Goal: Task Accomplishment & Management: Complete application form

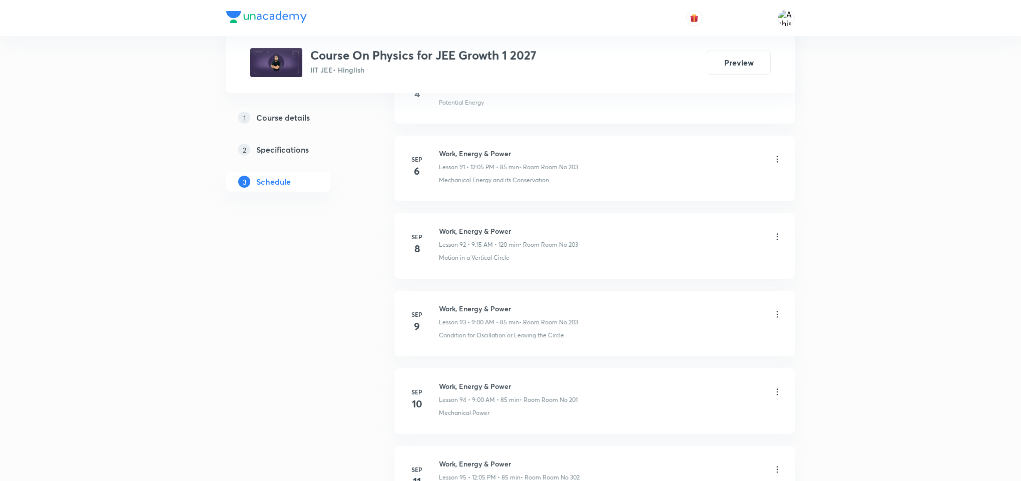
scroll to position [8752, 0]
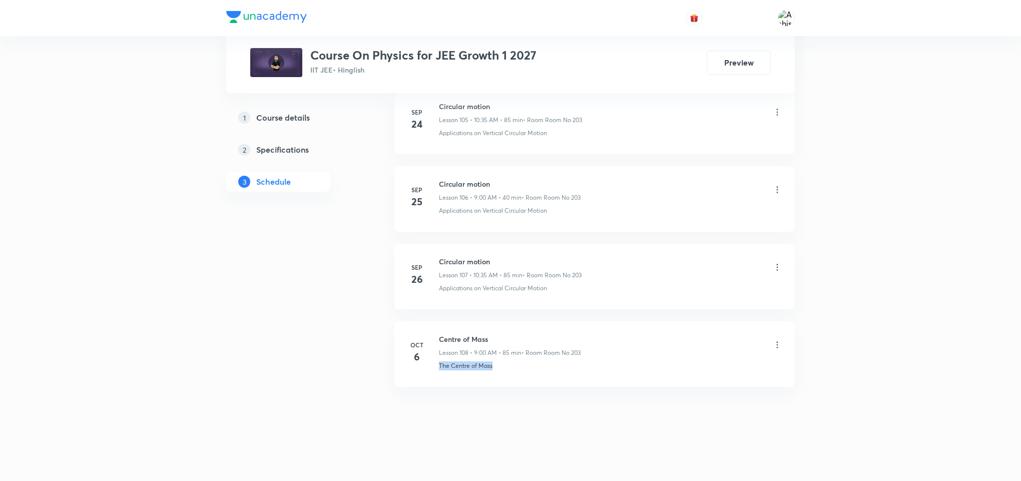
drag, startPoint x: 514, startPoint y: 371, endPoint x: 437, endPoint y: 389, distance: 79.1
copy p "The Centre of Mass"
drag, startPoint x: 489, startPoint y: 329, endPoint x: 440, endPoint y: 330, distance: 49.0
click at [440, 330] on li "Oct 6 Centre of Mass Lesson 108 • 9:00 AM • 85 min • Room Room No 203 The Centr…" at bounding box center [594, 354] width 400 height 66
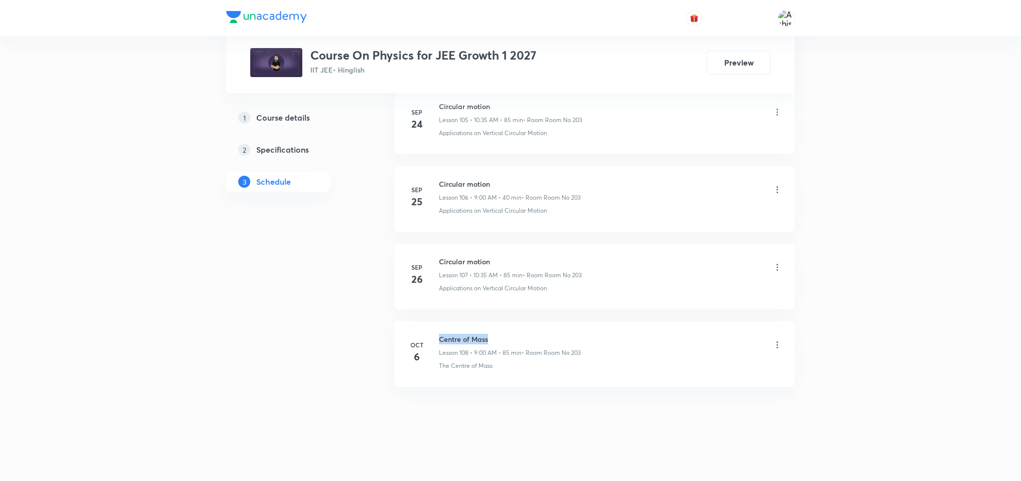
copy h6 "Centre of Mass"
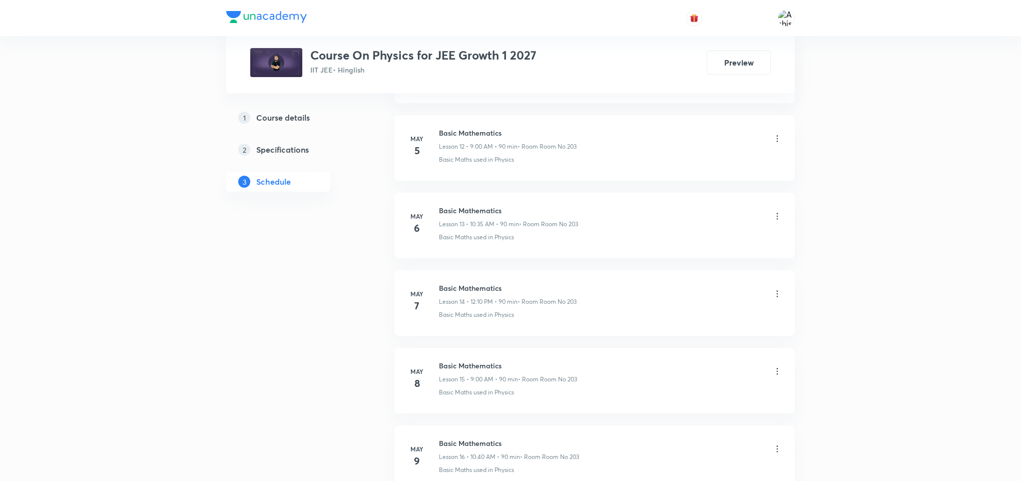
scroll to position [0, 0]
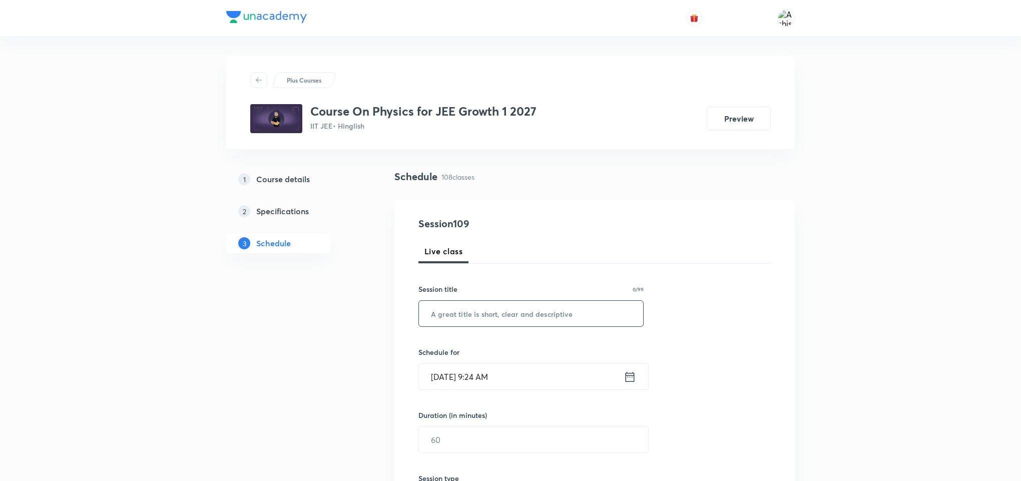
click at [526, 312] on input "text" at bounding box center [531, 314] width 224 height 26
paste input "Centre of Mass"
type input "Centre of Mass"
click at [449, 378] on input "Oct 7, 2025, 9:24 AM" at bounding box center [521, 377] width 205 height 26
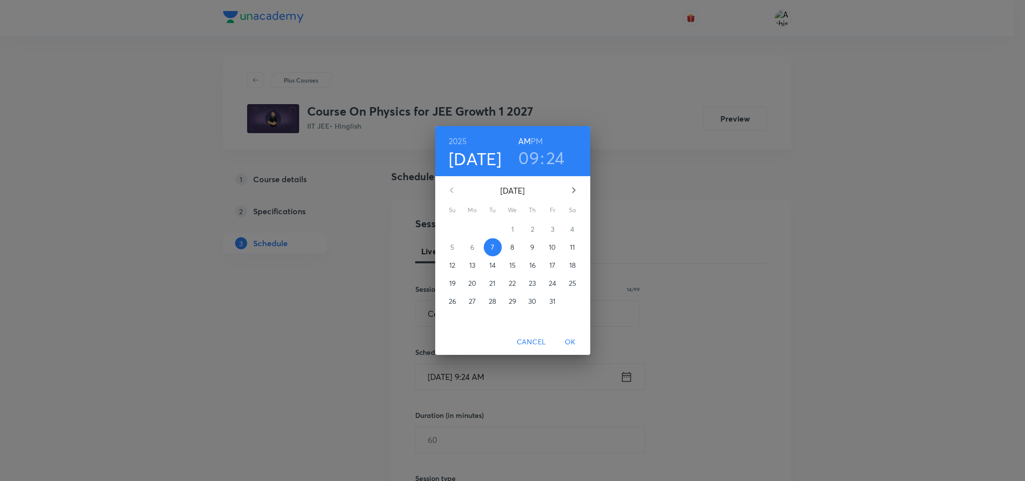
click at [527, 157] on h3 "09" at bounding box center [528, 157] width 21 height 21
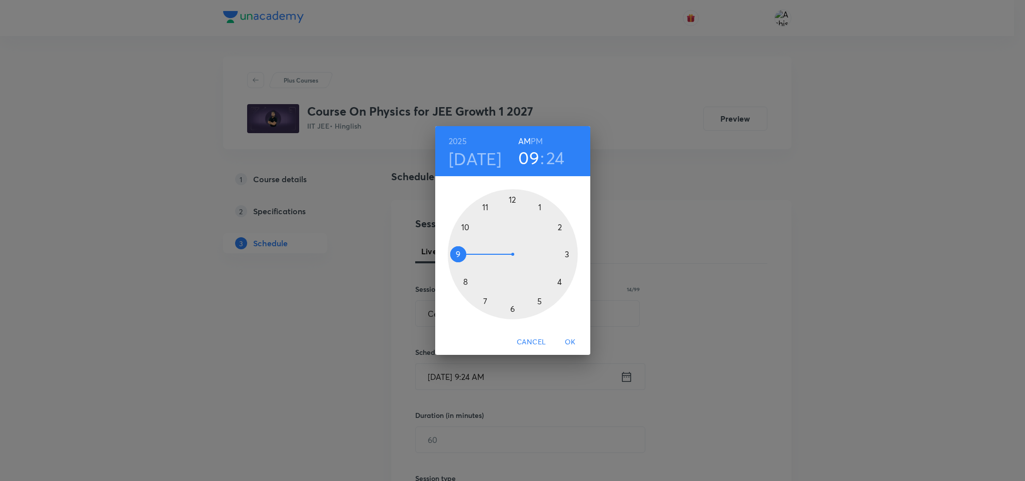
click at [467, 225] on div at bounding box center [513, 254] width 130 height 130
click at [485, 300] on div at bounding box center [513, 254] width 130 height 130
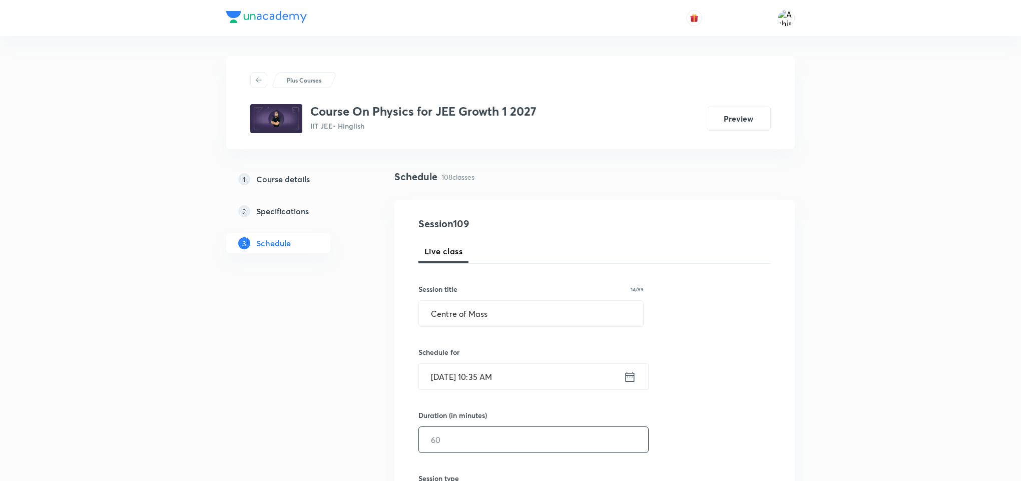
click at [467, 444] on input "text" at bounding box center [533, 440] width 229 height 26
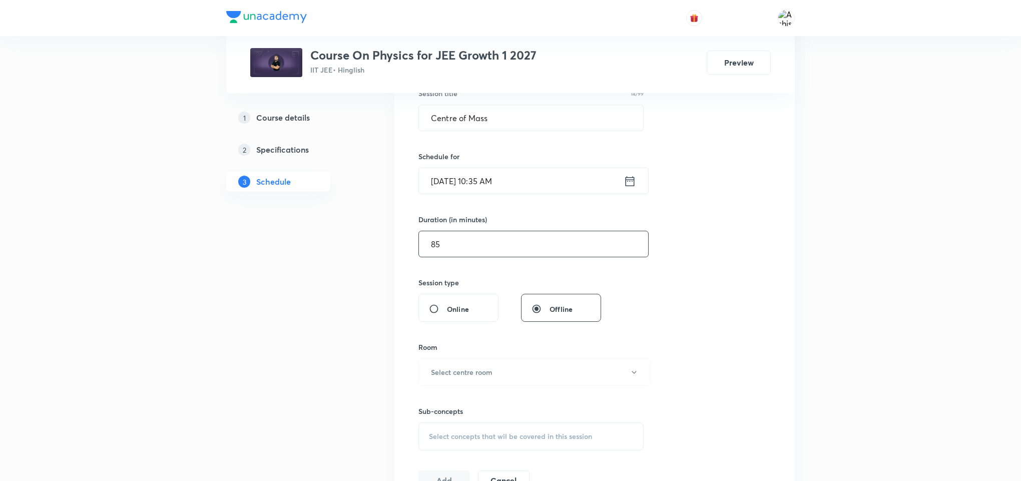
scroll to position [225, 0]
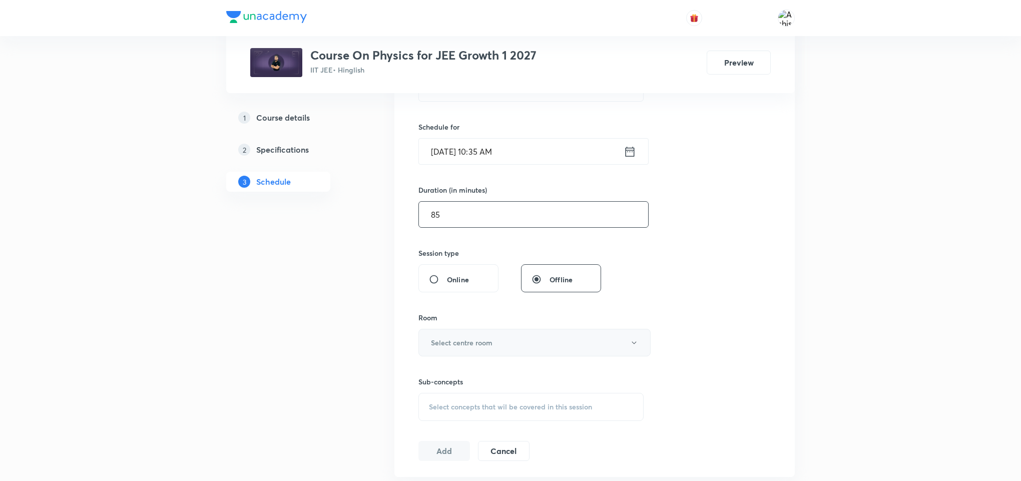
type input "85"
click at [482, 341] on h6 "Select centre room" at bounding box center [462, 342] width 62 height 11
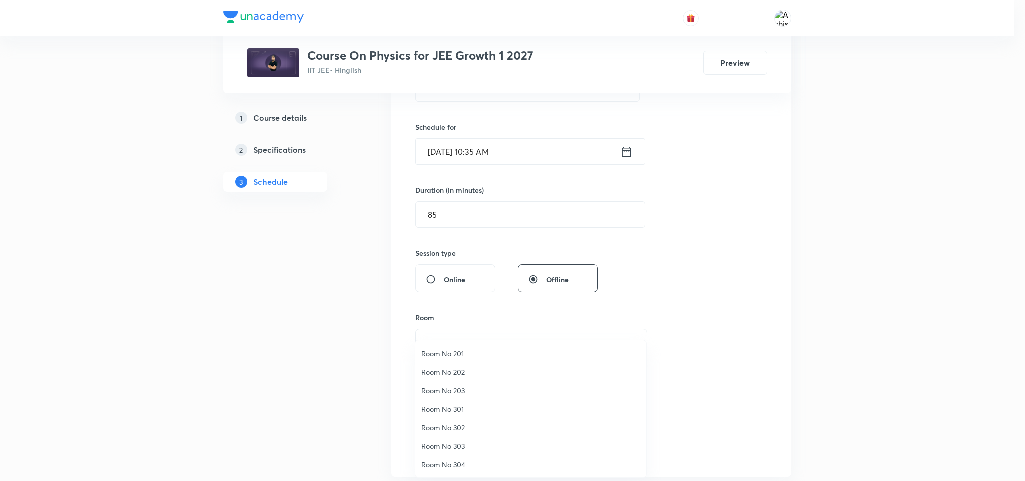
click at [455, 384] on li "Room No 203" at bounding box center [530, 390] width 231 height 19
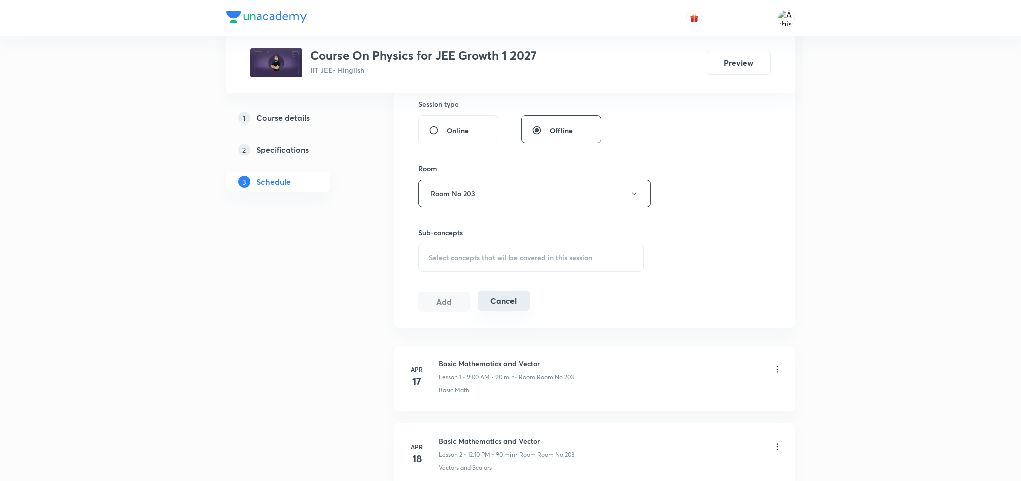
scroll to position [375, 0]
click at [487, 250] on div "Select concepts that wil be covered in this session" at bounding box center [530, 257] width 225 height 28
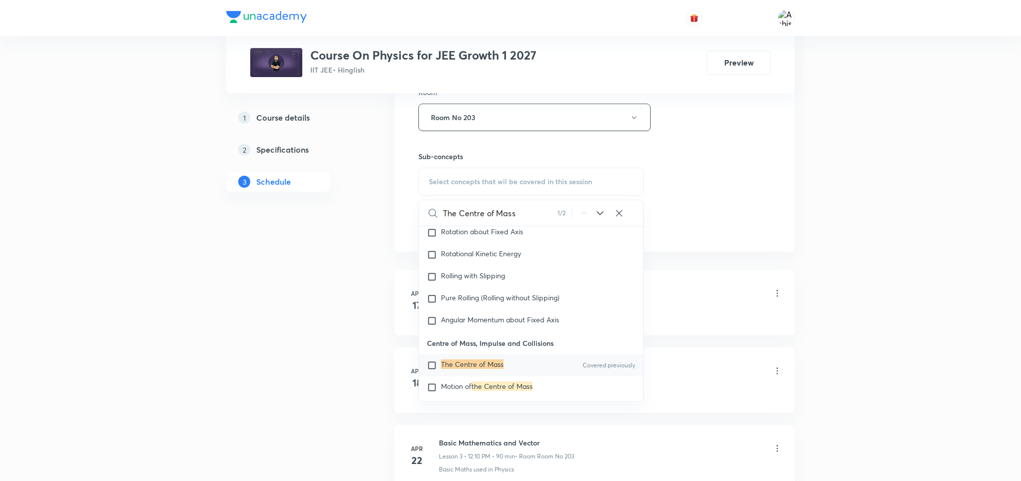
scroll to position [3487, 0]
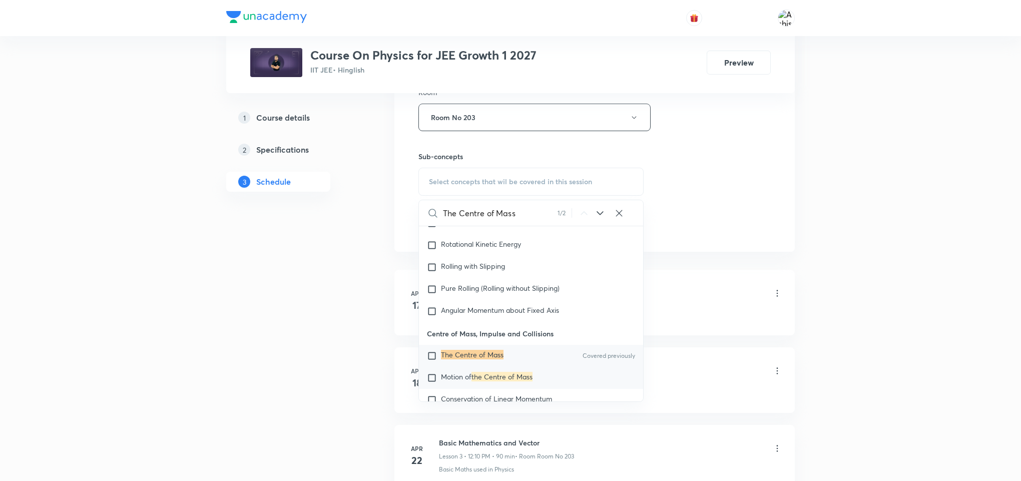
type input "The Centre of Mass"
drag, startPoint x: 479, startPoint y: 377, endPoint x: 669, endPoint y: 188, distance: 267.8
click at [480, 377] on mark "the Centre of Mass" at bounding box center [501, 377] width 61 height 10
checkbox input "true"
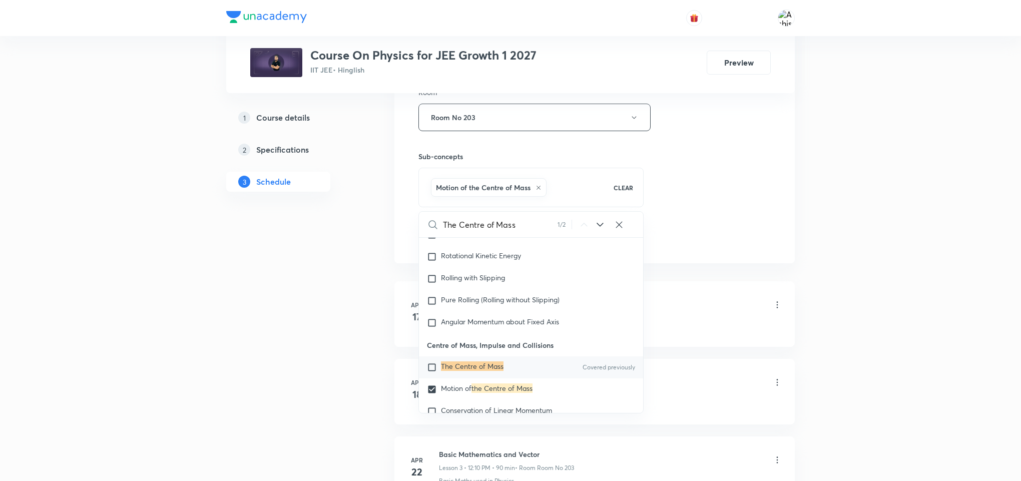
click at [671, 186] on div "Session 109 Live class Session title 14/99 Centre of Mass ​ Schedule for Oct 7,…" at bounding box center [594, 6] width 352 height 481
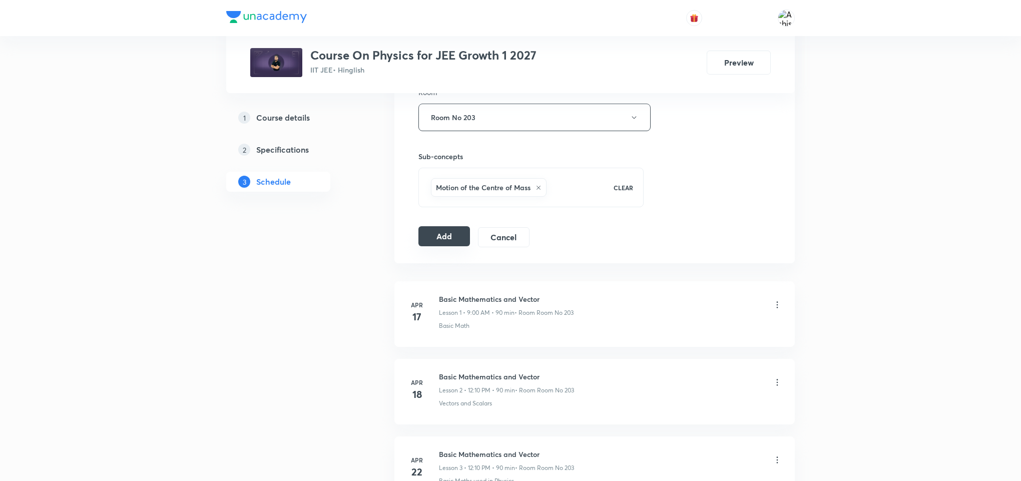
click at [440, 239] on button "Add" at bounding box center [444, 236] width 52 height 20
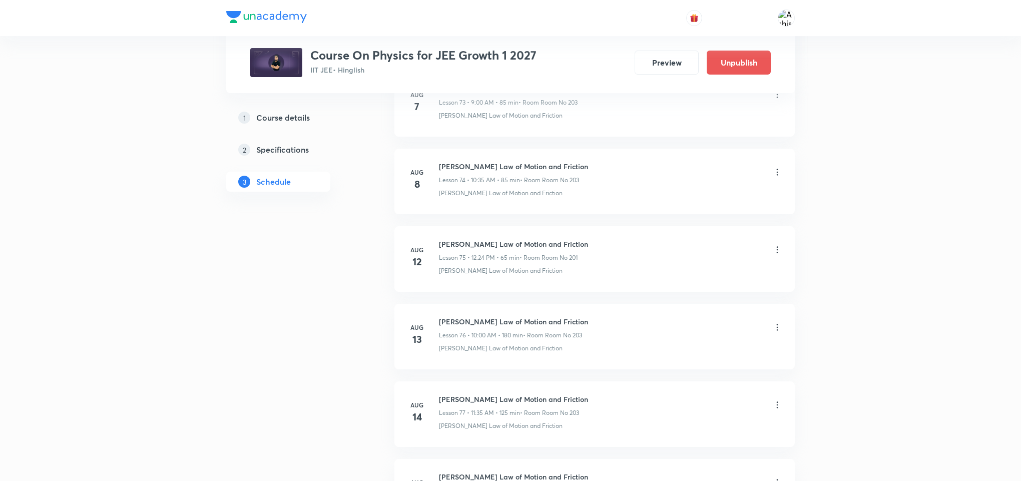
scroll to position [5191, 0]
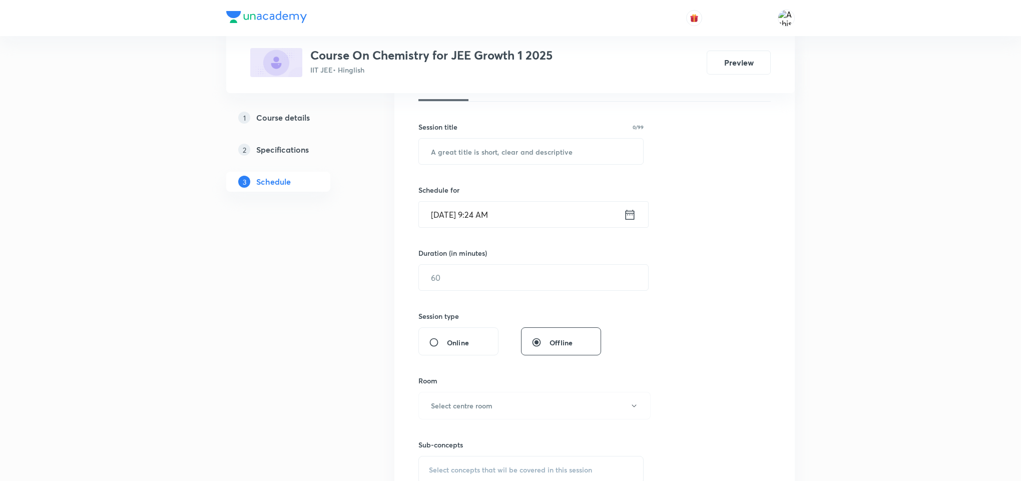
scroll to position [1181, 0]
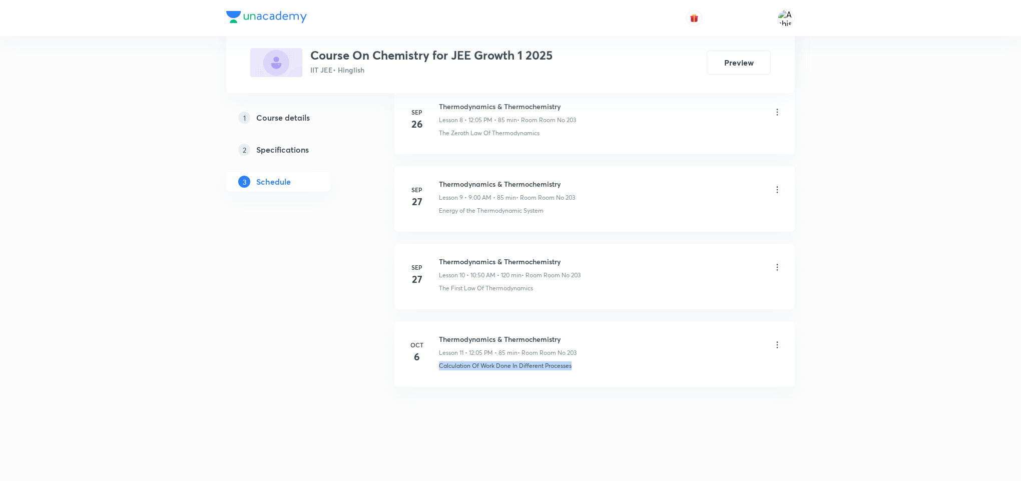
drag, startPoint x: 580, startPoint y: 365, endPoint x: 431, endPoint y: 398, distance: 152.1
click at [569, 386] on li "Oct 6 Thermodynamics & Thermochemistry Lesson 11 • 12:05 PM • 85 min • Room Roo…" at bounding box center [594, 354] width 400 height 66
drag, startPoint x: 583, startPoint y: 371, endPoint x: 422, endPoint y: 410, distance: 165.3
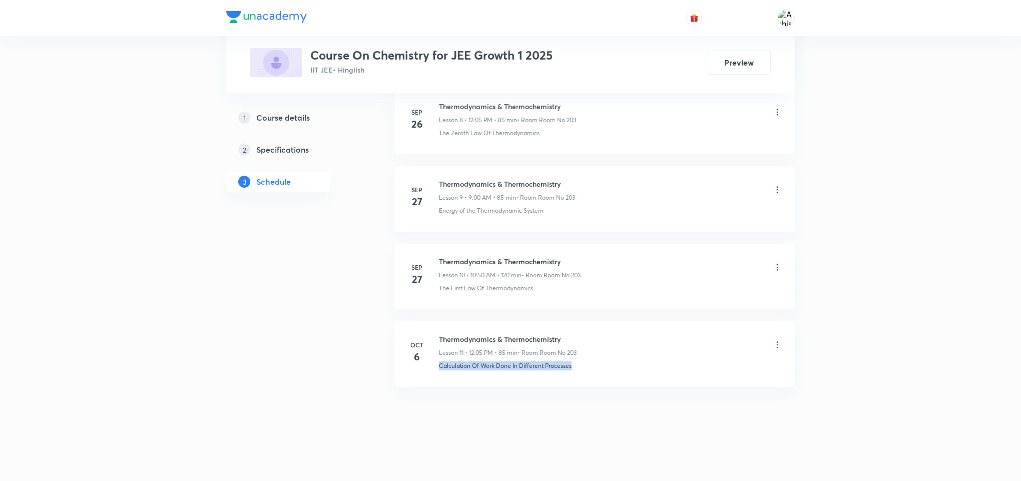
copy p "Calculation Of Work Done In Different Processes"
drag, startPoint x: 572, startPoint y: 329, endPoint x: 433, endPoint y: 325, distance: 139.2
click at [433, 325] on li "Oct 6 Thermodynamics & Thermochemistry Lesson 11 • 12:05 PM • 85 min • Room Roo…" at bounding box center [594, 354] width 400 height 66
copy h6 "Thermodynamics & Thermochemistry"
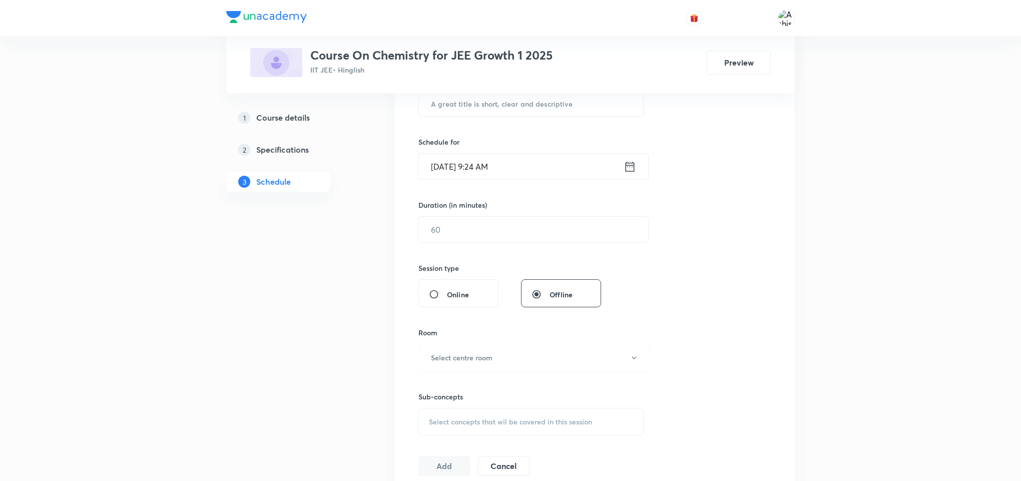
scroll to position [0, 0]
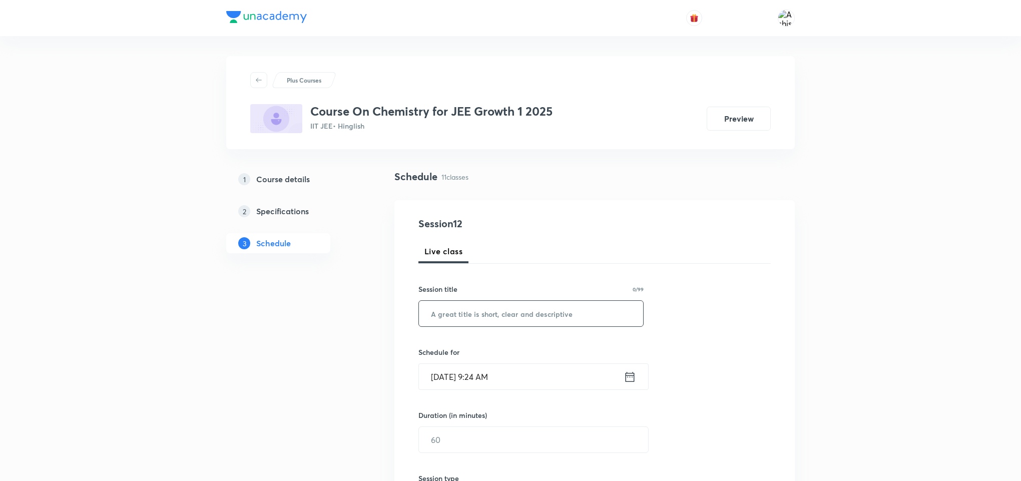
click at [521, 303] on input "text" at bounding box center [531, 314] width 224 height 26
paste input "Thermodynamics & Thermochemistry"
type input "Thermodynamics & Thermochemistry"
click at [451, 374] on input "Oct 7, 2025, 9:24 AM" at bounding box center [521, 377] width 205 height 26
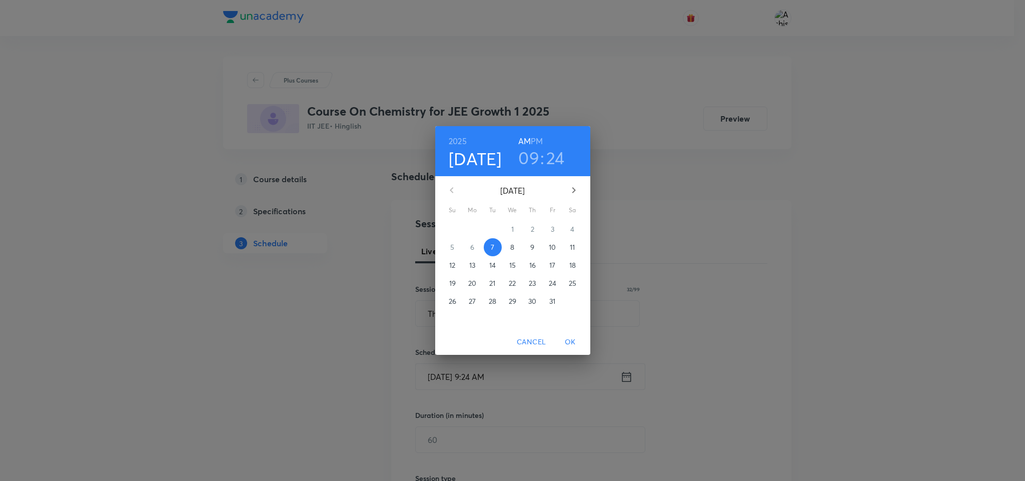
click at [513, 246] on p "8" at bounding box center [512, 247] width 4 height 10
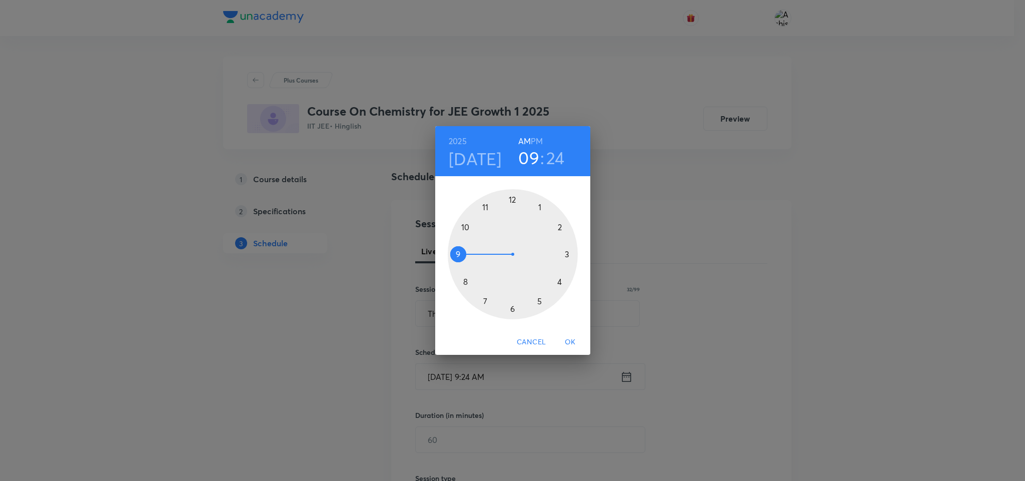
click at [478, 161] on h4 "Oct 8" at bounding box center [475, 158] width 53 height 21
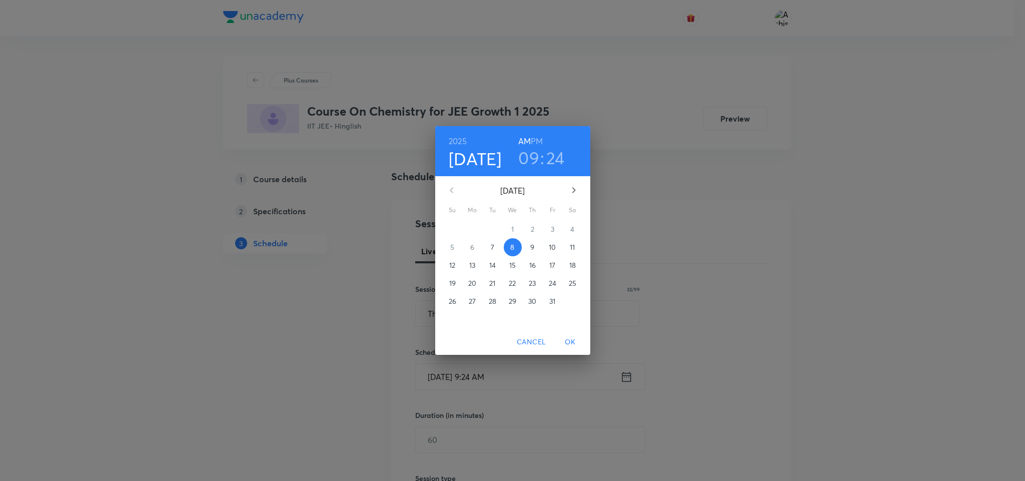
click at [492, 247] on p "7" at bounding box center [493, 247] width 4 height 10
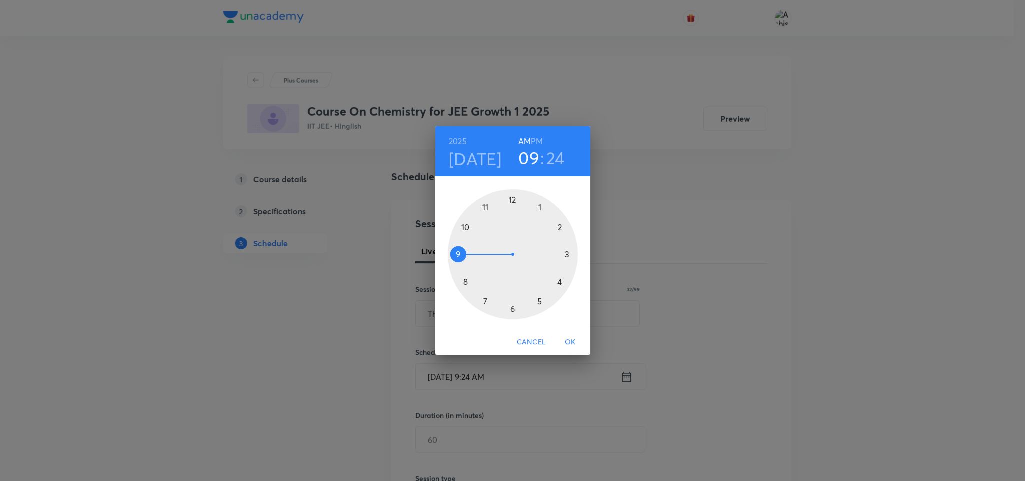
click at [514, 200] on div at bounding box center [513, 254] width 130 height 130
click at [539, 209] on div at bounding box center [513, 254] width 130 height 130
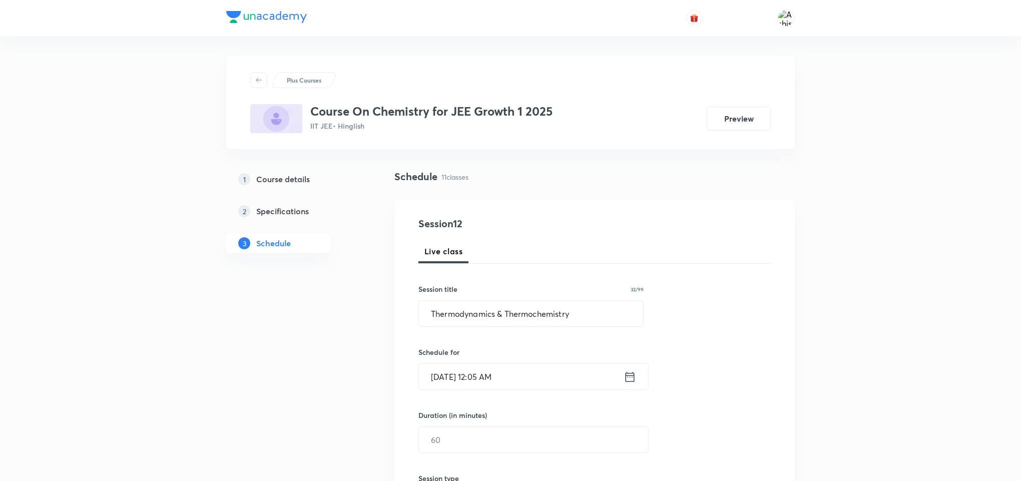
click at [508, 377] on input "Oct 7, 2025, 12:05 AM" at bounding box center [521, 377] width 205 height 26
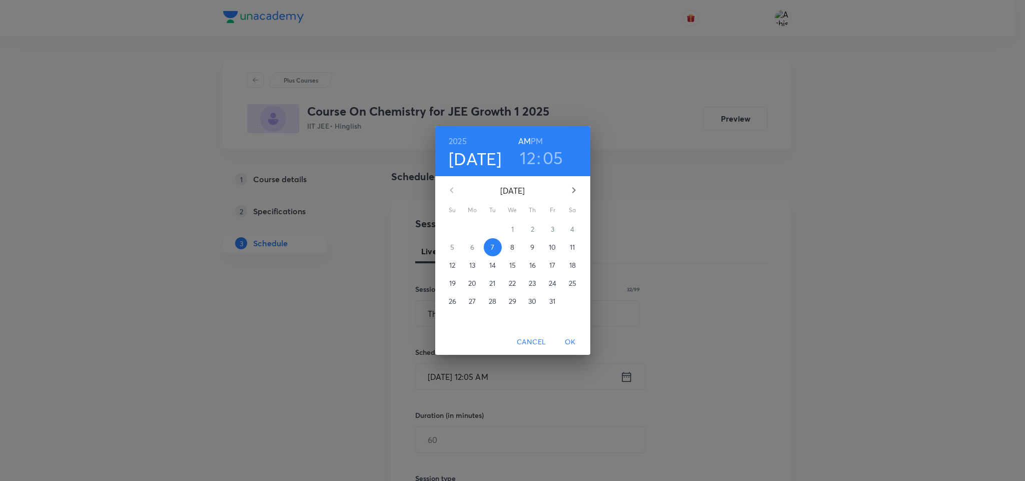
click at [537, 139] on h6 "PM" at bounding box center [537, 141] width 12 height 14
click at [570, 340] on span "OK" at bounding box center [570, 342] width 24 height 13
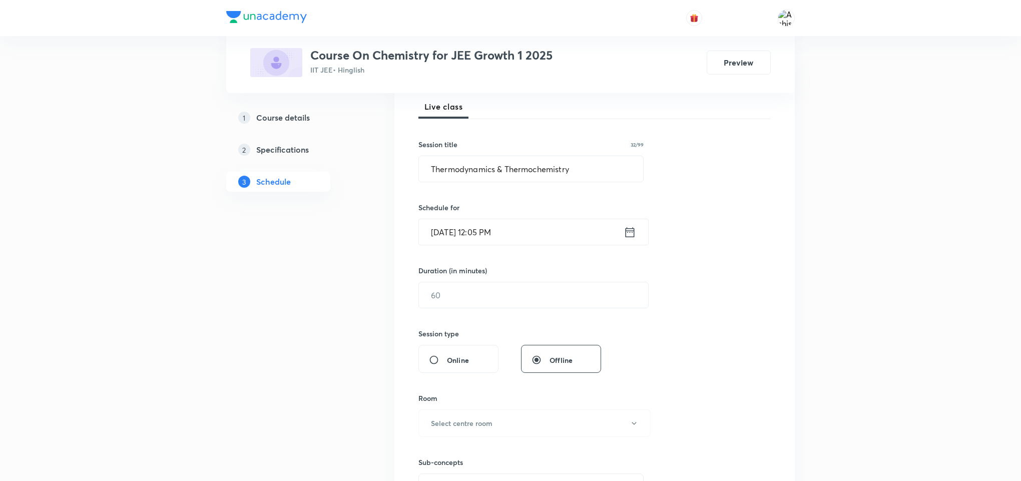
scroll to position [150, 0]
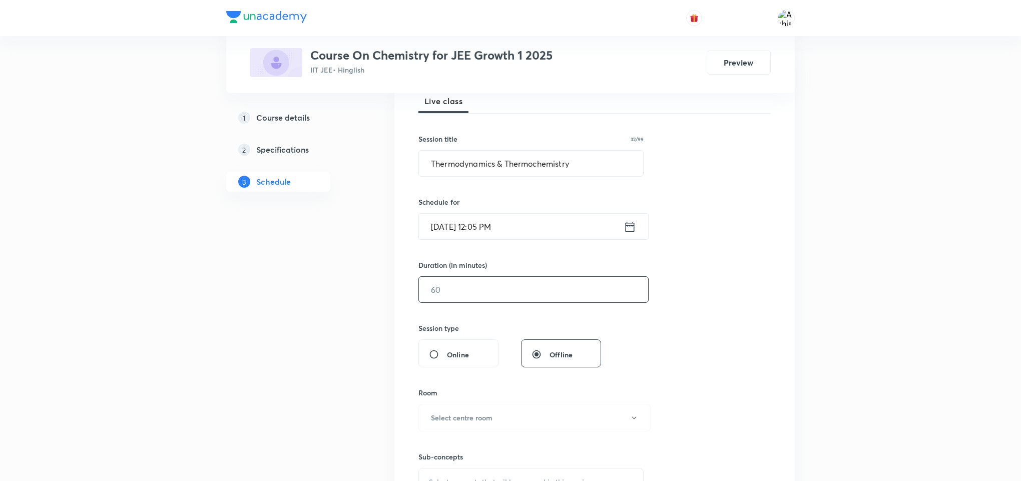
click at [463, 290] on input "text" at bounding box center [533, 290] width 229 height 26
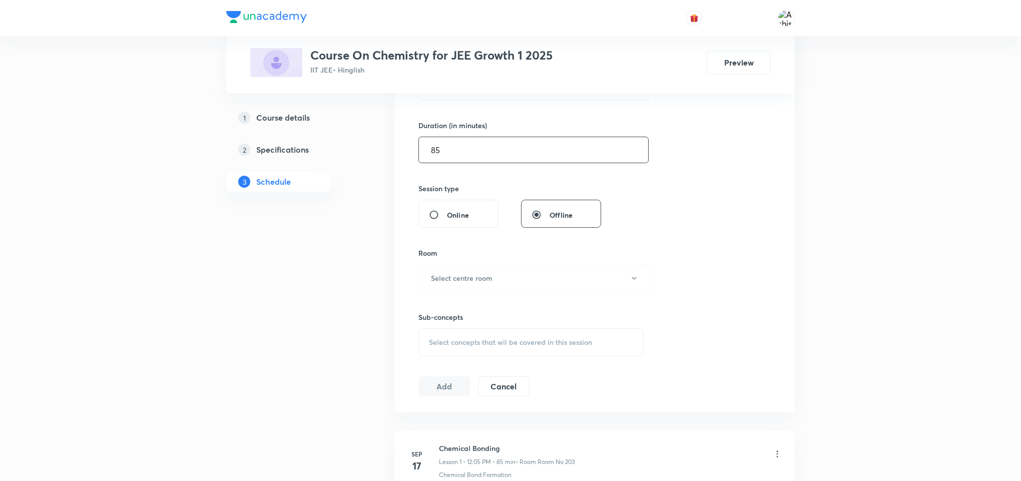
scroll to position [300, 0]
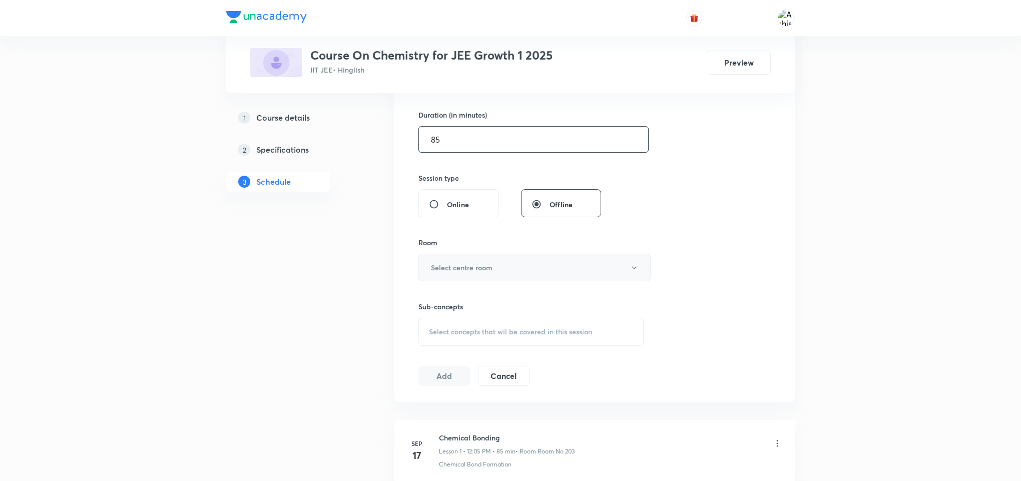
type input "85"
click at [477, 267] on h6 "Select centre room" at bounding box center [462, 267] width 62 height 11
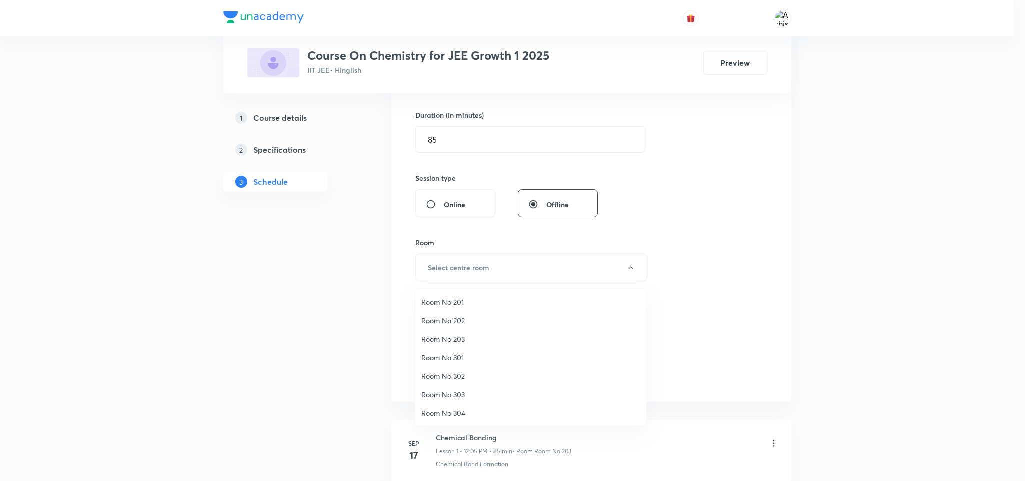
click at [467, 335] on span "Room No 203" at bounding box center [530, 339] width 219 height 11
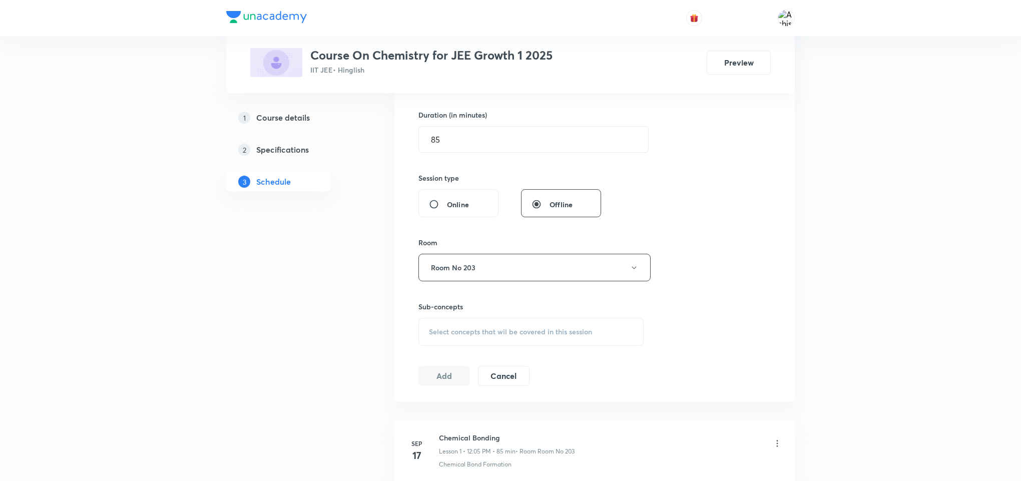
click at [467, 335] on span "Select concepts that wil be covered in this session" at bounding box center [510, 332] width 163 height 8
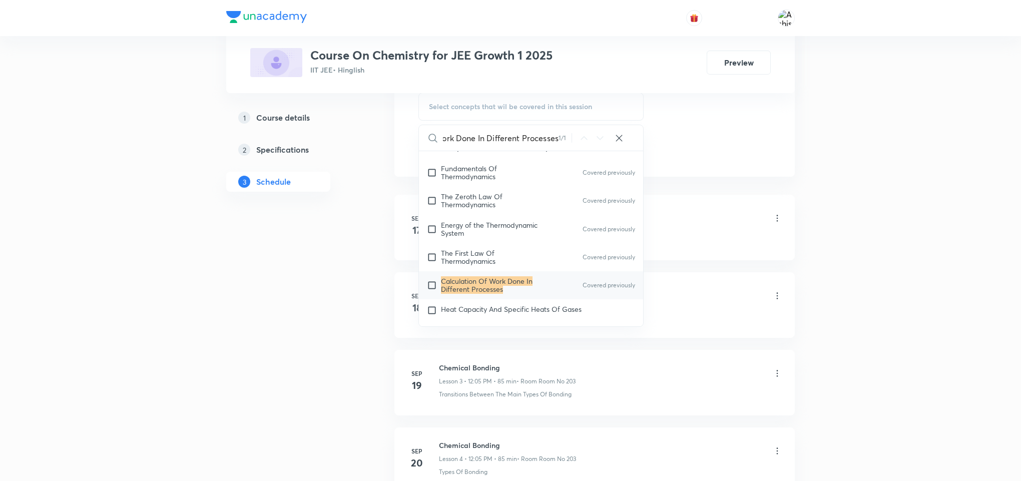
scroll to position [1615, 0]
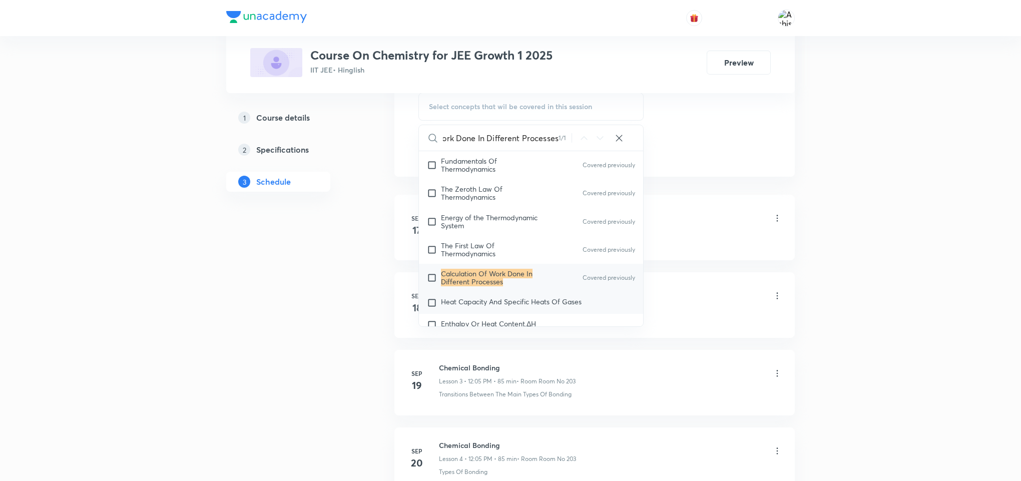
type input "Calculation Of Work Done In Different Processes"
click at [505, 305] on span "Heat Capacity And Specific Heats Of Gases" at bounding box center [511, 302] width 141 height 10
checkbox input "true"
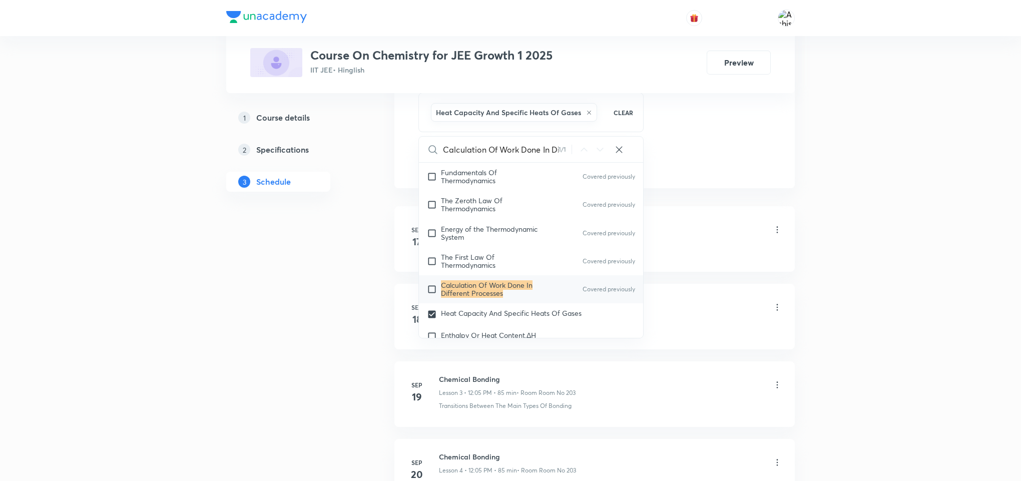
drag, startPoint x: 702, startPoint y: 206, endPoint x: 377, endPoint y: 228, distance: 326.0
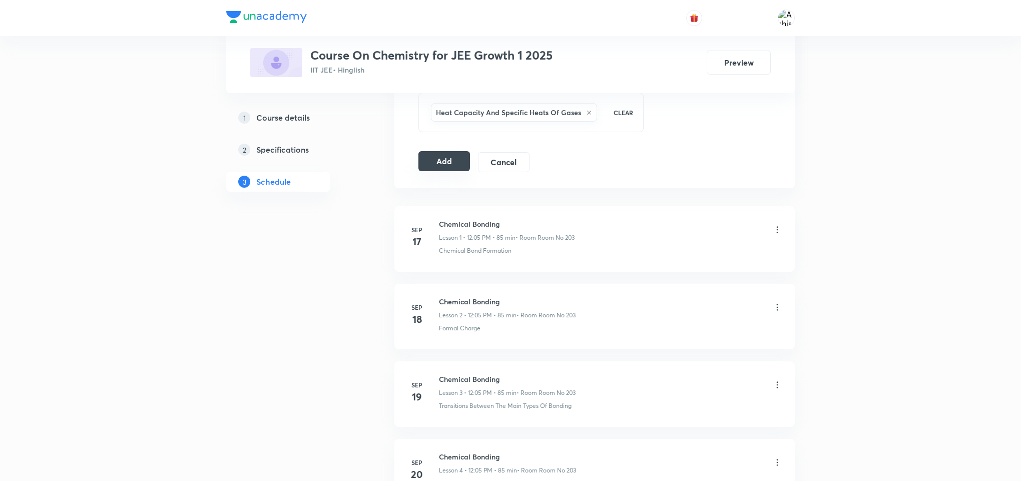
click at [443, 167] on button "Add" at bounding box center [444, 161] width 52 height 20
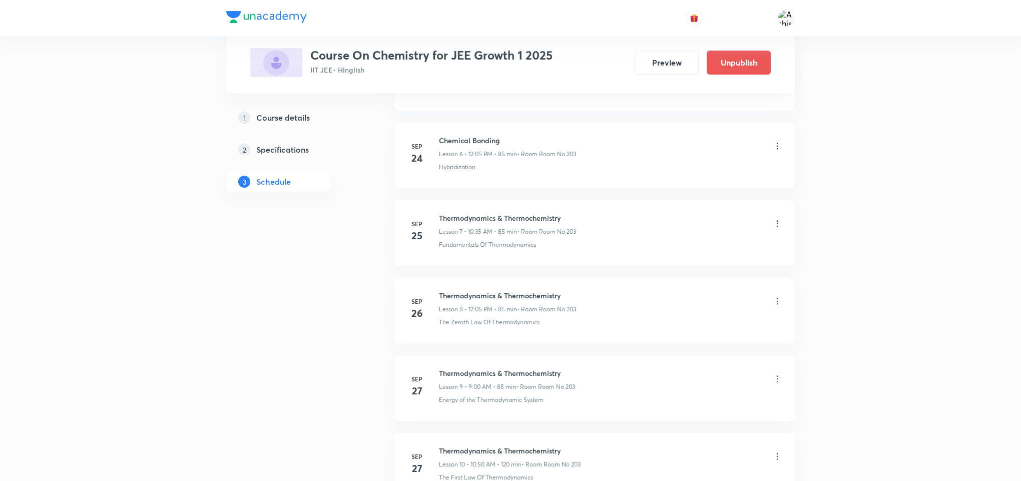
scroll to position [798, 0]
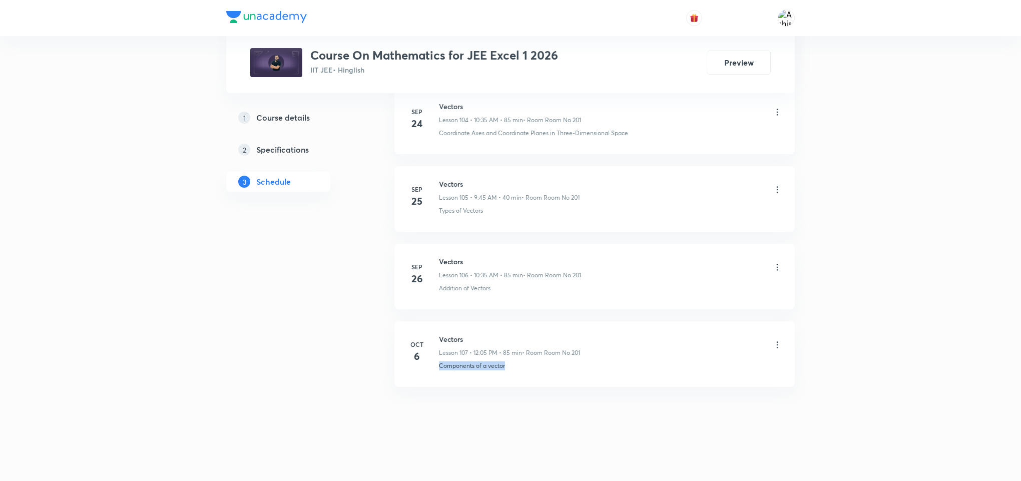
drag, startPoint x: 515, startPoint y: 369, endPoint x: 431, endPoint y: 398, distance: 88.5
copy p "Components of a vector"
drag, startPoint x: 469, startPoint y: 337, endPoint x: 440, endPoint y: 335, distance: 29.1
click at [440, 335] on h6 "Vectors" at bounding box center [509, 339] width 141 height 11
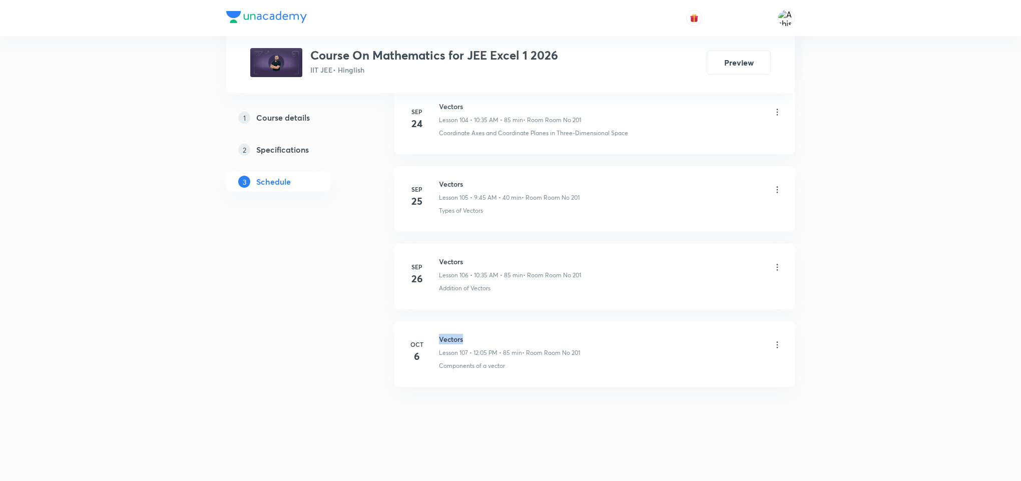
copy h6 "Vectors"
drag, startPoint x: 498, startPoint y: 417, endPoint x: 502, endPoint y: 209, distance: 208.7
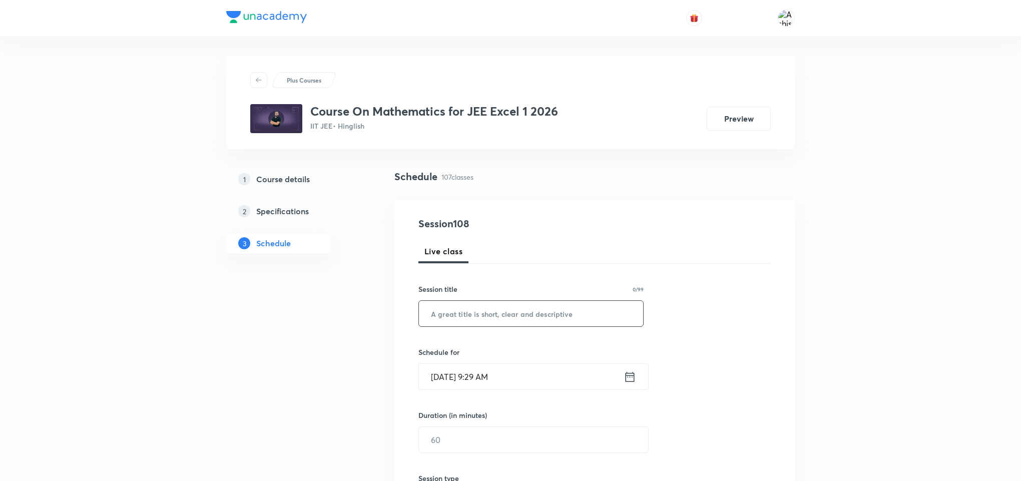
click at [491, 312] on input "text" at bounding box center [531, 314] width 224 height 26
paste input "Vectors"
type input "Vectors"
click at [452, 380] on input "[DATE] 9:29 AM" at bounding box center [521, 377] width 205 height 26
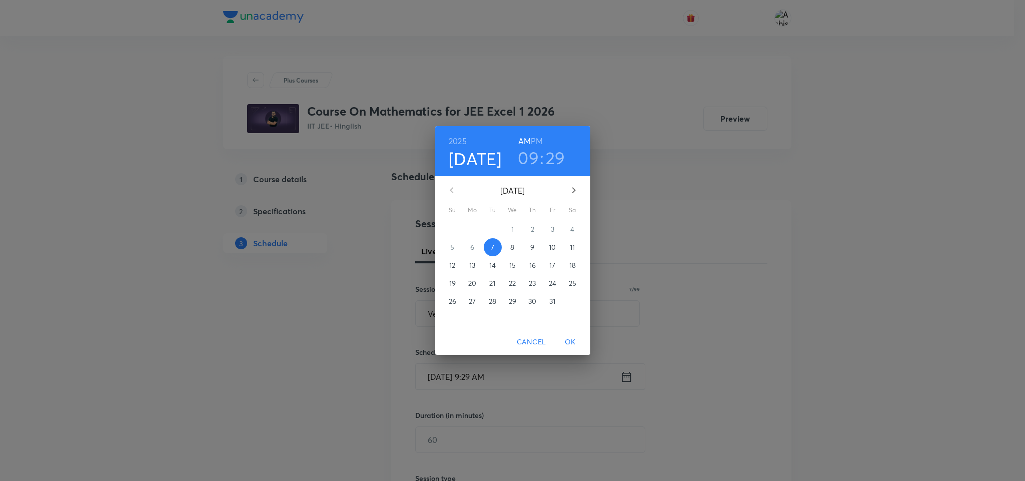
click at [523, 155] on h3 "09" at bounding box center [528, 157] width 21 height 21
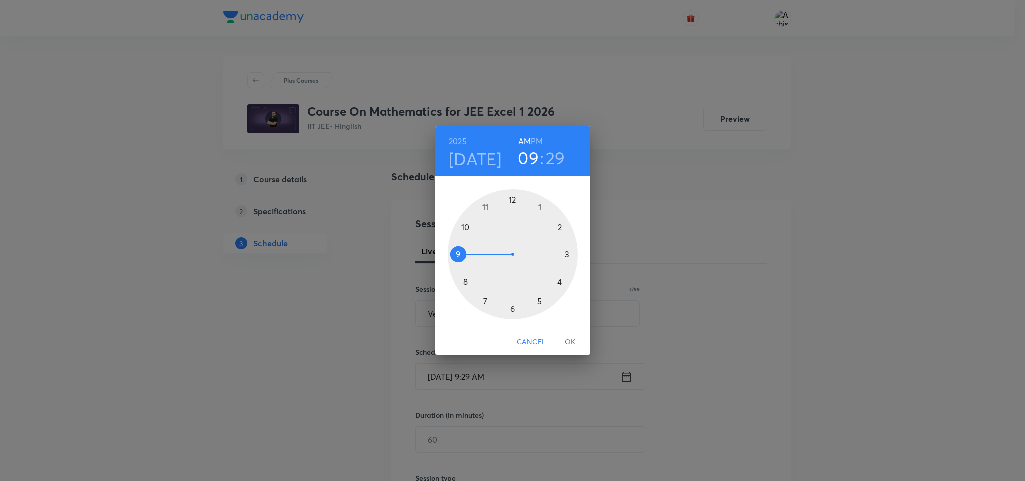
click at [465, 227] on div at bounding box center [513, 254] width 130 height 130
click at [482, 302] on div at bounding box center [513, 254] width 130 height 130
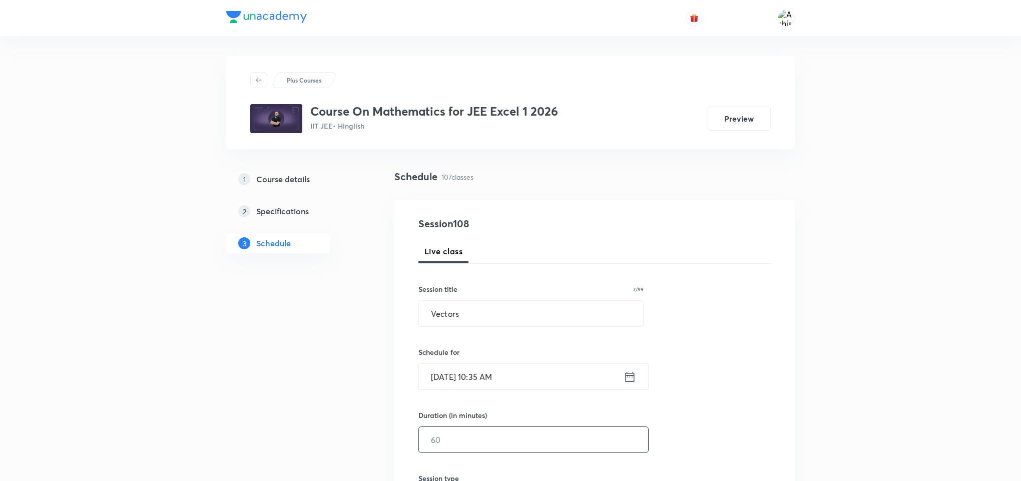
click at [446, 449] on input "text" at bounding box center [533, 440] width 229 height 26
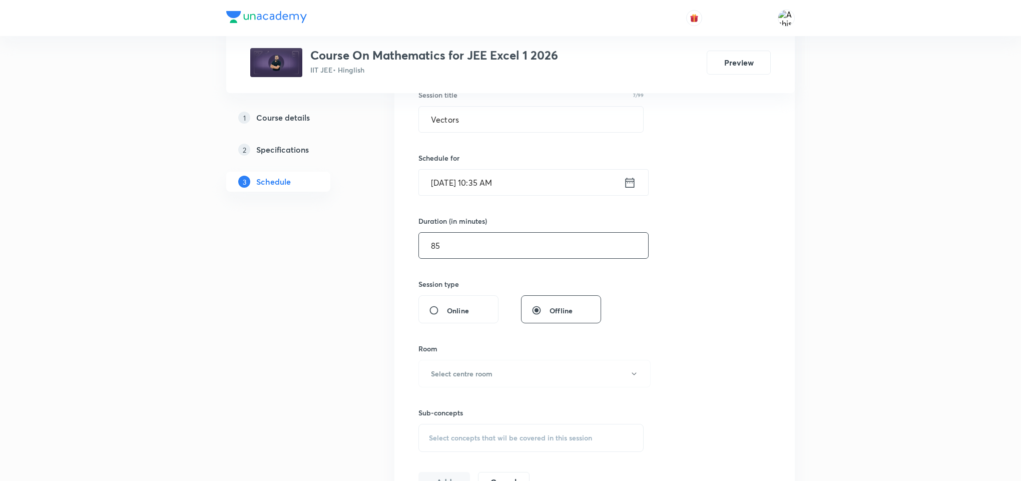
scroll to position [225, 0]
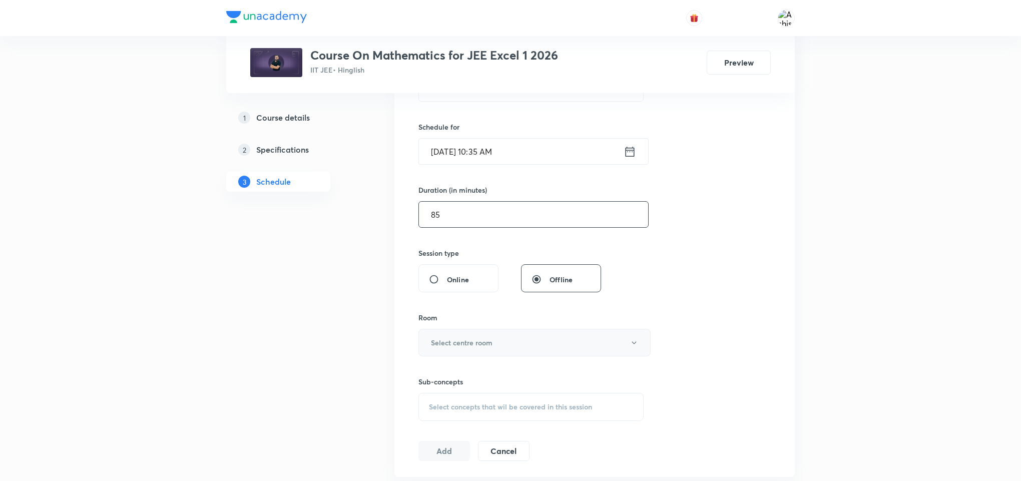
type input "85"
click at [497, 345] on button "Select centre room" at bounding box center [534, 343] width 232 height 28
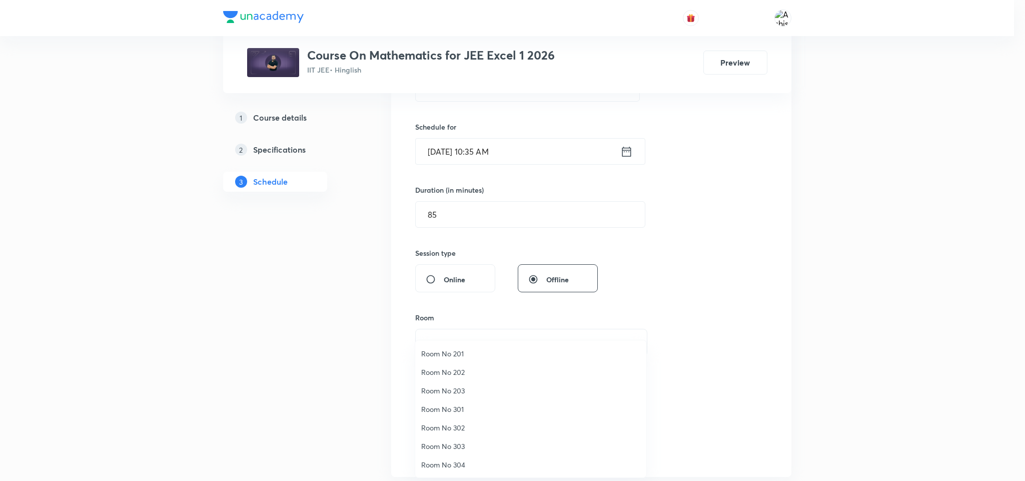
click at [450, 348] on span "Room No 201" at bounding box center [530, 353] width 219 height 11
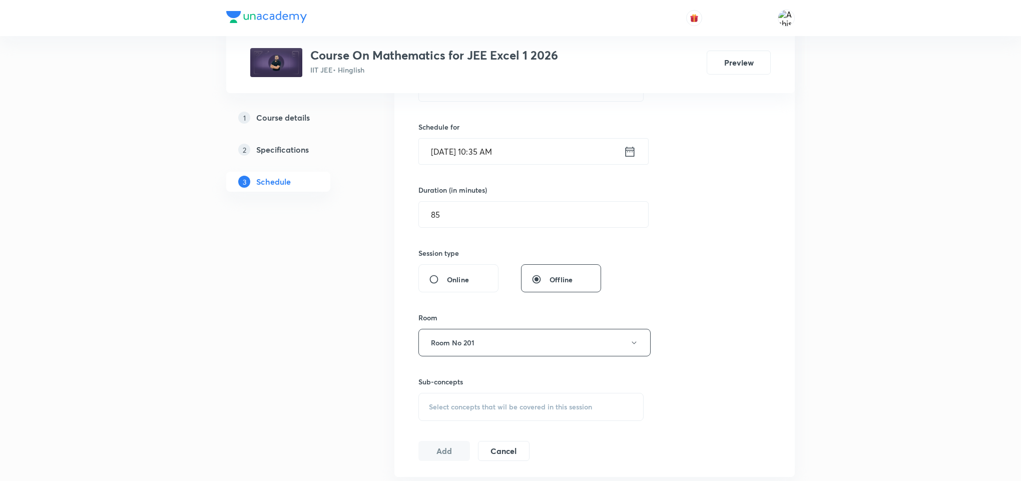
click at [482, 403] on span "Select concepts that wil be covered in this session" at bounding box center [510, 407] width 163 height 8
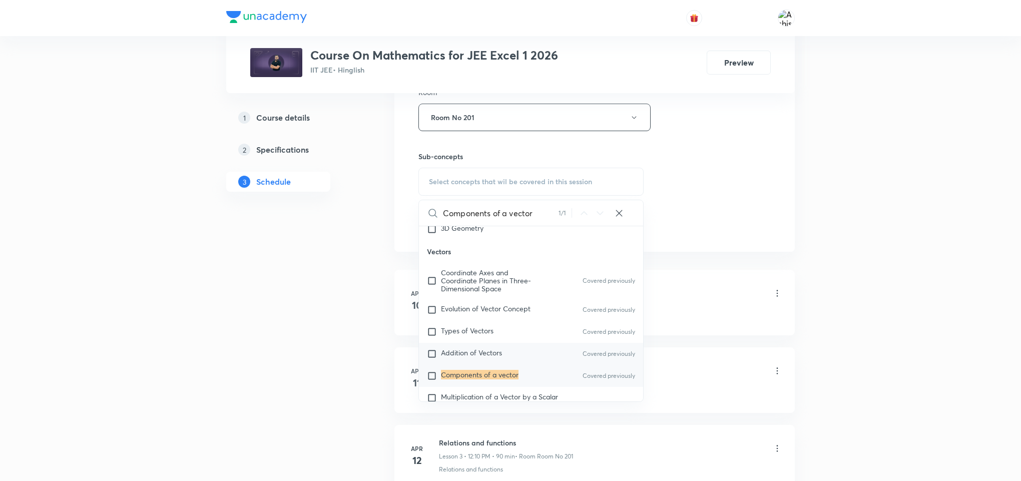
scroll to position [10783, 0]
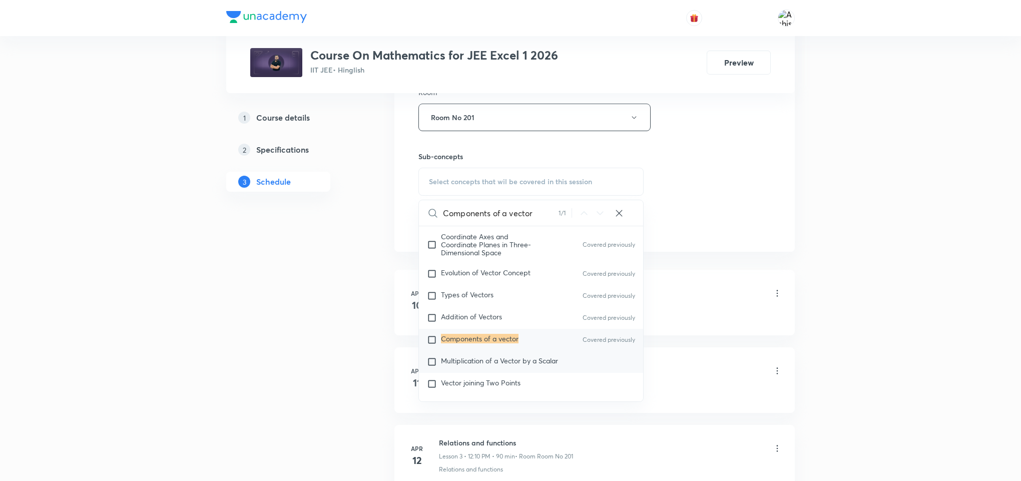
type input "Components of a vector"
click at [502, 365] on span "Multiplication of a Vector by a Scalar" at bounding box center [499, 361] width 117 height 10
checkbox input "true"
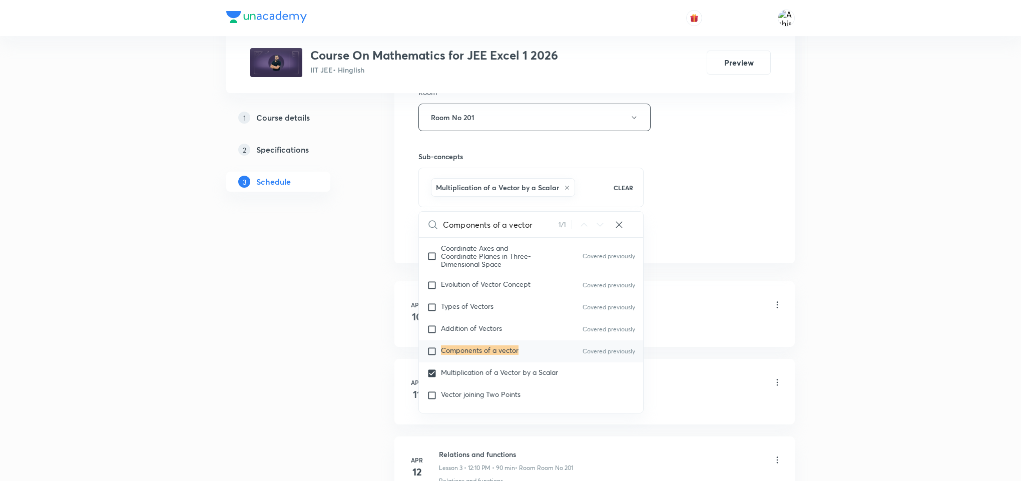
click at [698, 252] on div "Session 108 Live class Session title 7/99 Vectors ​ Schedule for Oct 7, 2025, 1…" at bounding box center [594, 6] width 400 height 513
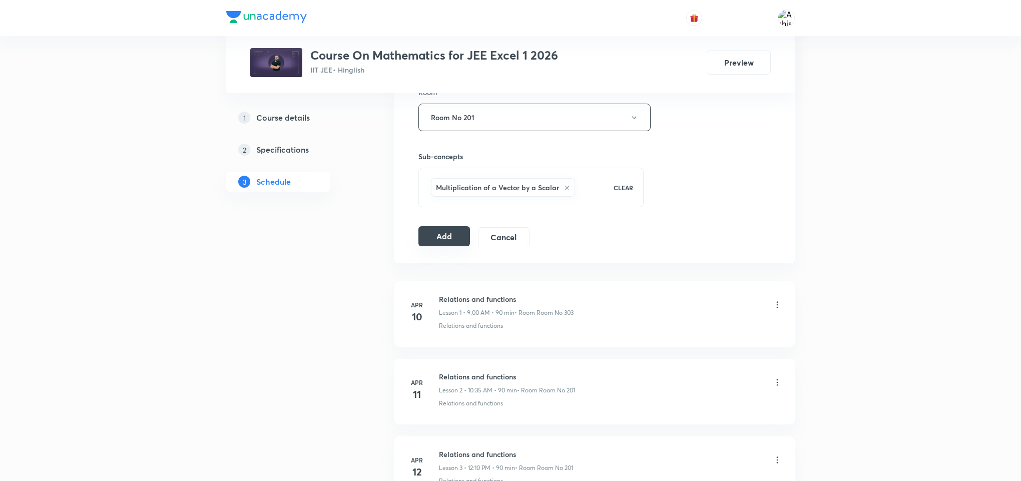
click at [444, 242] on button "Add" at bounding box center [444, 236] width 52 height 20
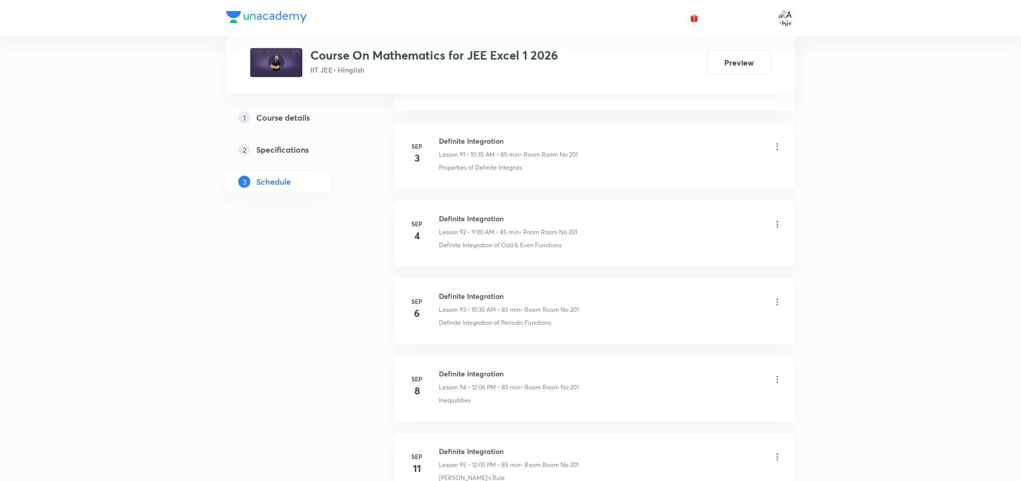
scroll to position [8316, 0]
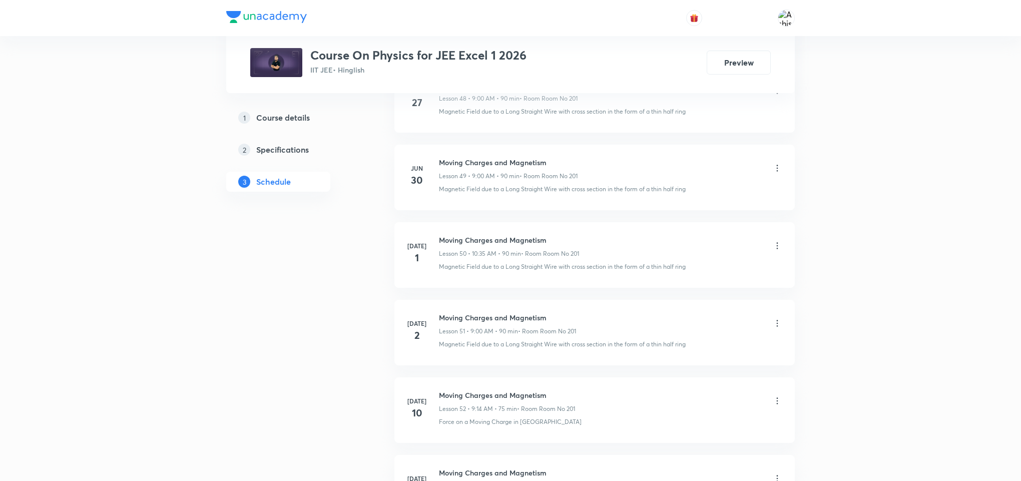
scroll to position [7737, 0]
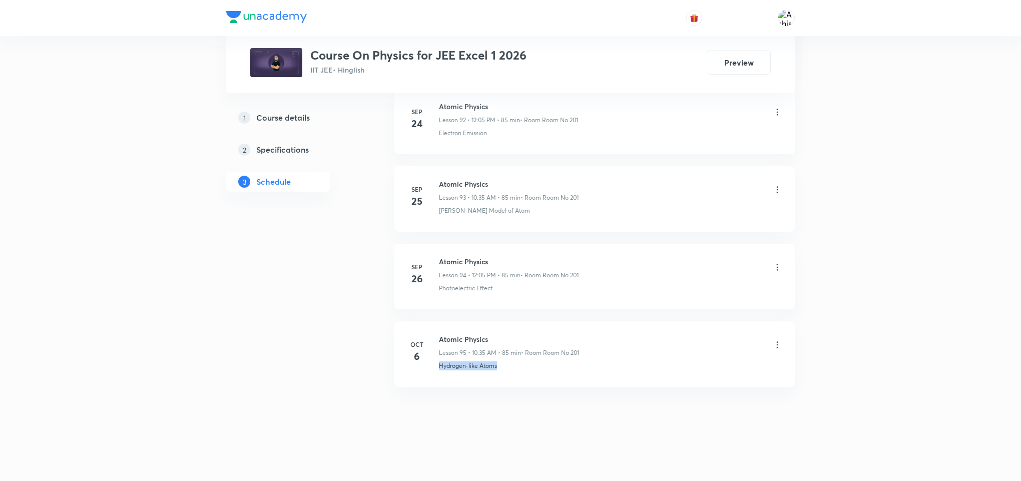
drag, startPoint x: 509, startPoint y: 372, endPoint x: 431, endPoint y: 400, distance: 82.8
copy p "Hydrogen-like Atoms"
drag, startPoint x: 496, startPoint y: 331, endPoint x: 431, endPoint y: 321, distance: 65.7
click at [431, 321] on li "[DATE] Atomic Physics Lesson 95 • 10:35 AM • 85 min • Room Room No 201 Hydrogen…" at bounding box center [594, 354] width 400 height 66
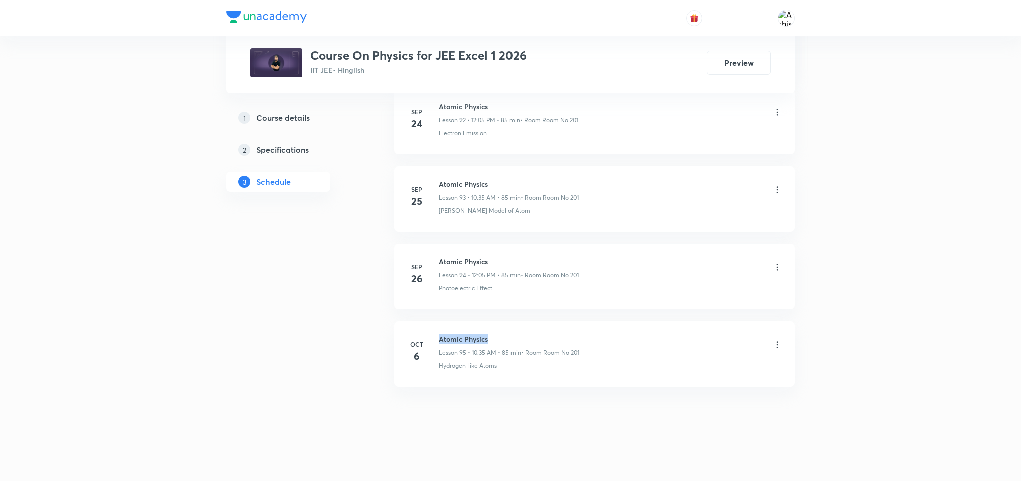
copy h6 "Atomic Physics"
drag, startPoint x: 503, startPoint y: 368, endPoint x: 440, endPoint y: 380, distance: 63.6
click at [440, 380] on li "[DATE] Atomic Physics Lesson 95 • 10:35 AM • 85 min • Room Room No 201 Hydrogen…" at bounding box center [594, 354] width 400 height 66
copy p "Hydrogen-like Atoms"
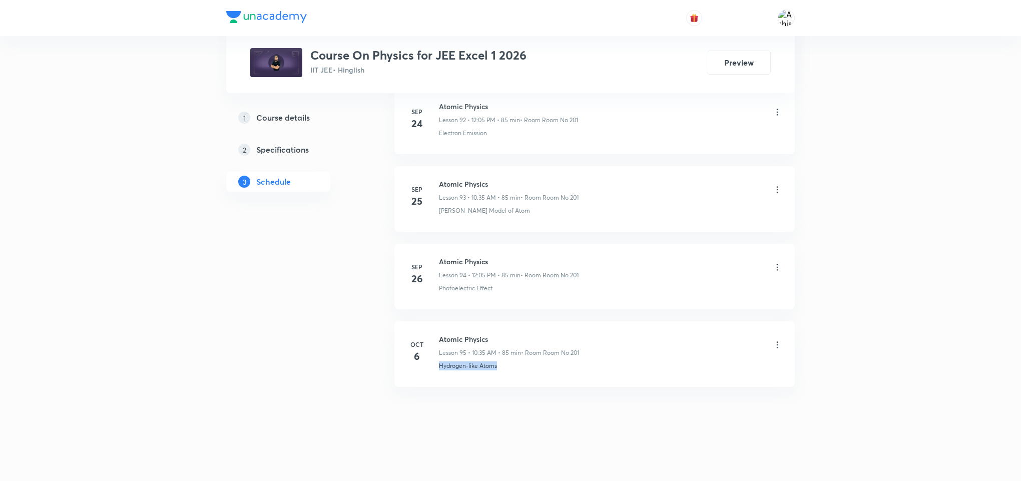
drag, startPoint x: 480, startPoint y: 413, endPoint x: 497, endPoint y: 215, distance: 198.3
drag, startPoint x: 503, startPoint y: 398, endPoint x: 503, endPoint y: 218, distance: 180.1
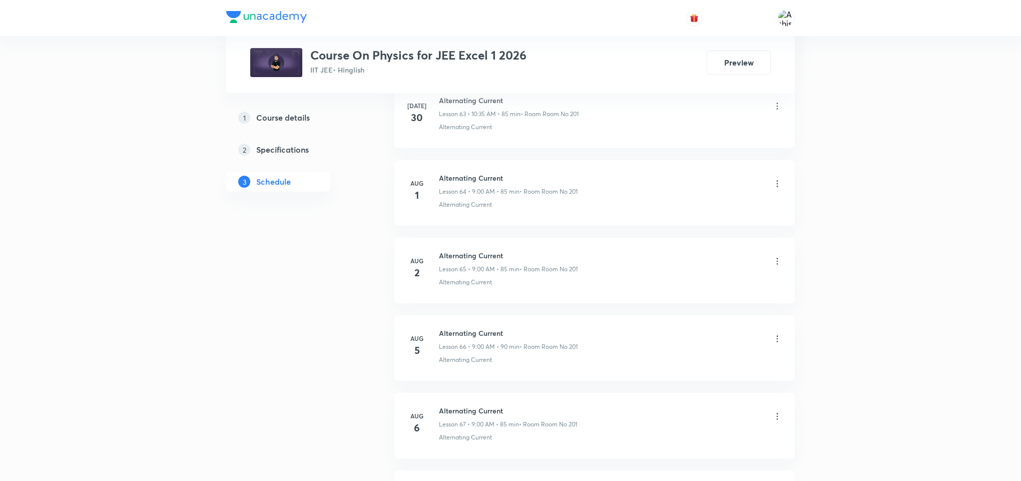
scroll to position [0, 0]
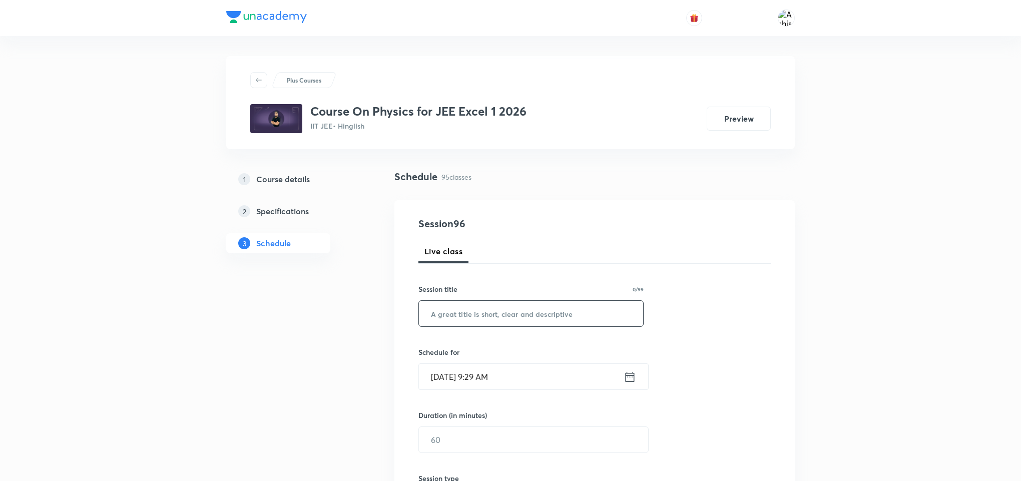
click at [500, 315] on input "text" at bounding box center [531, 314] width 224 height 26
paste input "Atomic Physics"
type input "Atomic Physics"
click at [451, 378] on input "[DATE] 9:29 AM" at bounding box center [521, 377] width 205 height 26
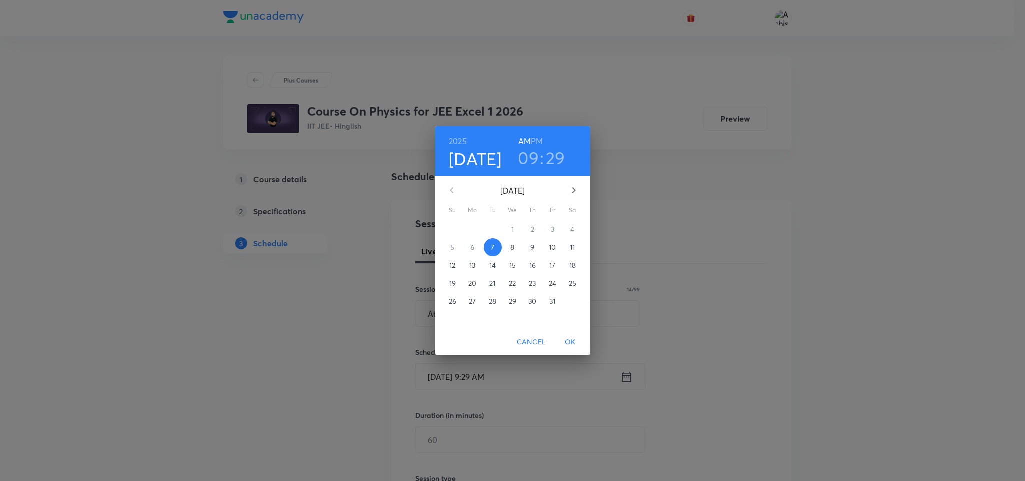
click at [536, 141] on h6 "PM" at bounding box center [537, 141] width 12 height 14
click at [490, 250] on span "7" at bounding box center [493, 247] width 18 height 10
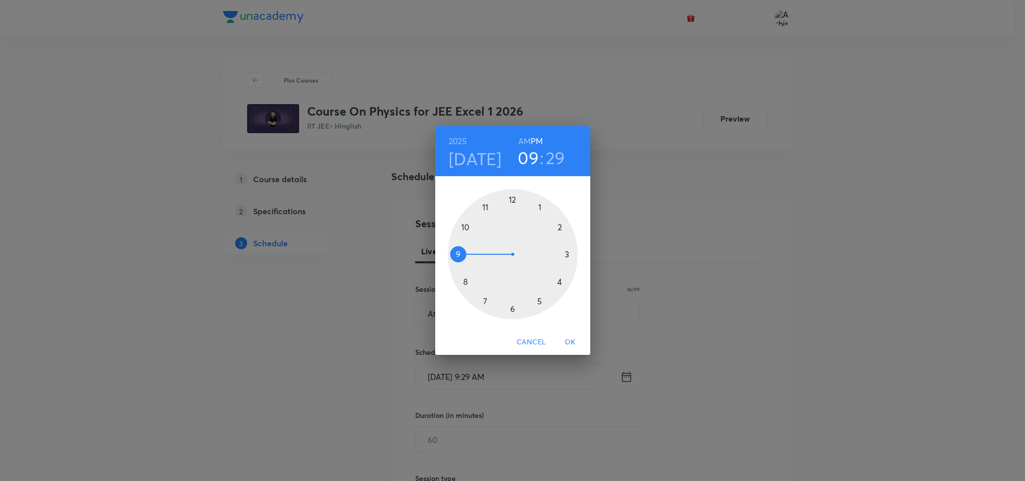
click at [513, 200] on div at bounding box center [513, 254] width 130 height 130
click at [544, 205] on div at bounding box center [513, 254] width 130 height 130
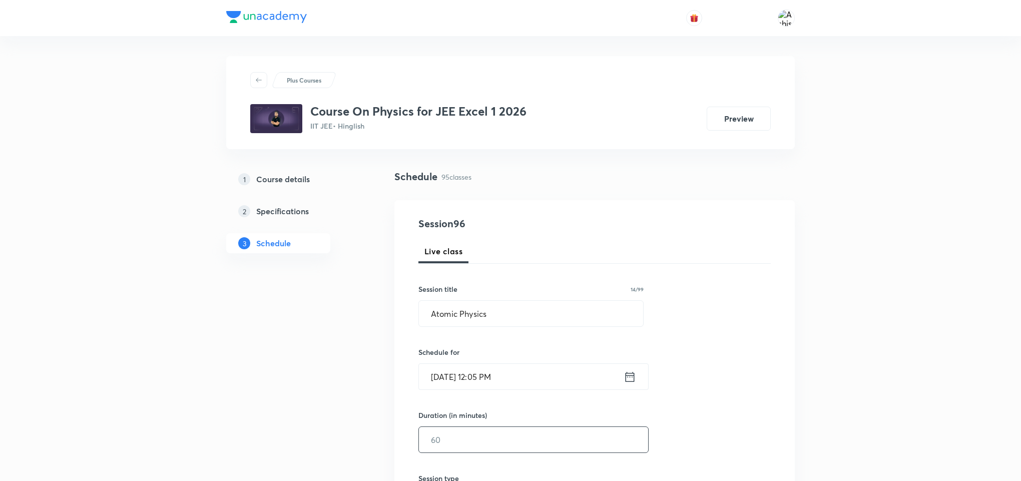
click at [443, 449] on input "text" at bounding box center [533, 440] width 229 height 26
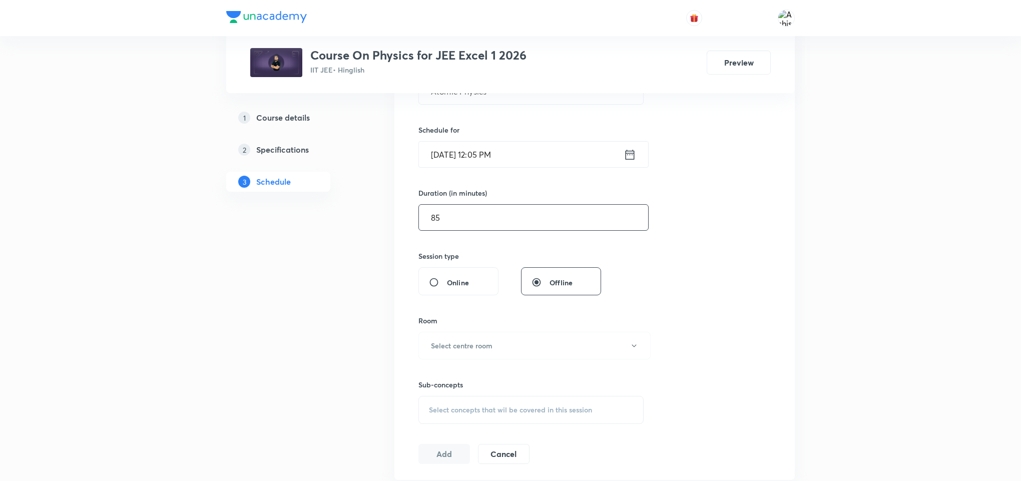
scroll to position [225, 0]
type input "85"
click at [467, 350] on button "Select centre room" at bounding box center [534, 343] width 232 height 28
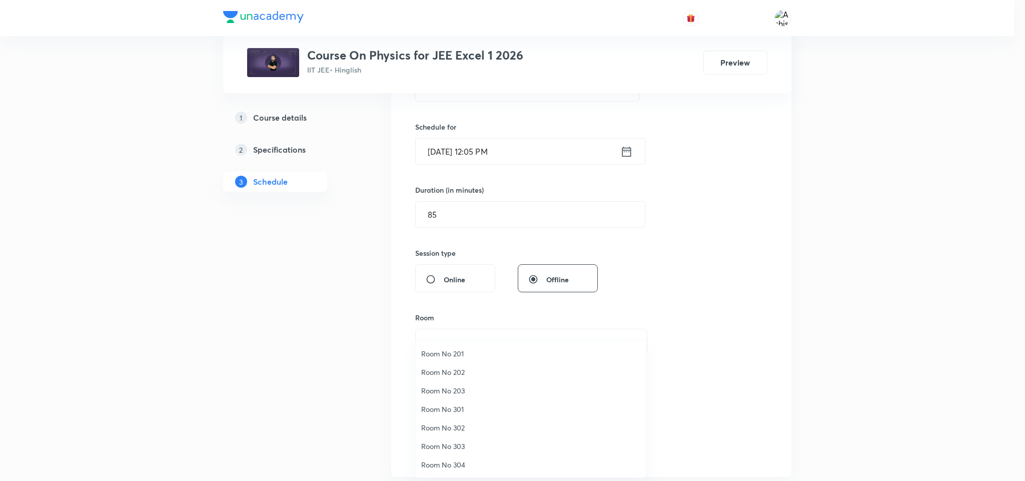
click at [453, 350] on span "Room No 201" at bounding box center [530, 353] width 219 height 11
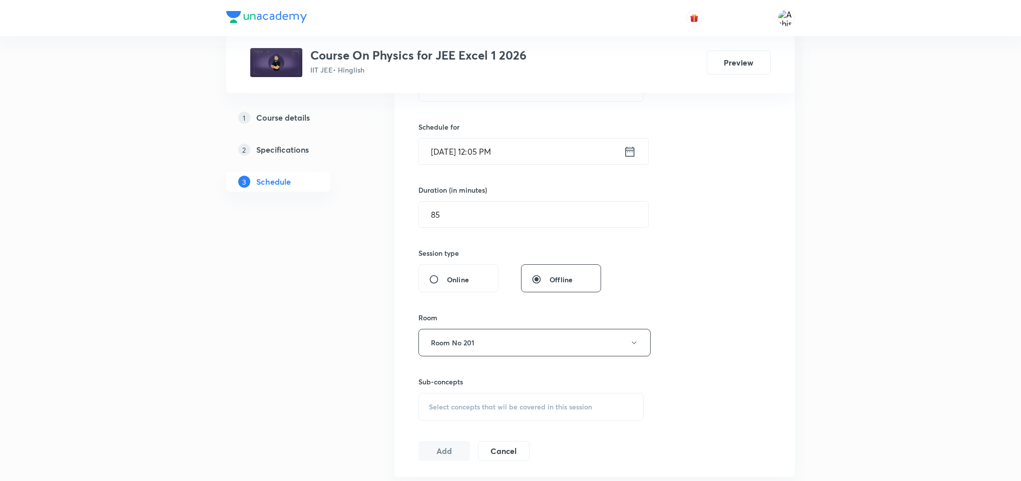
scroll to position [300, 0]
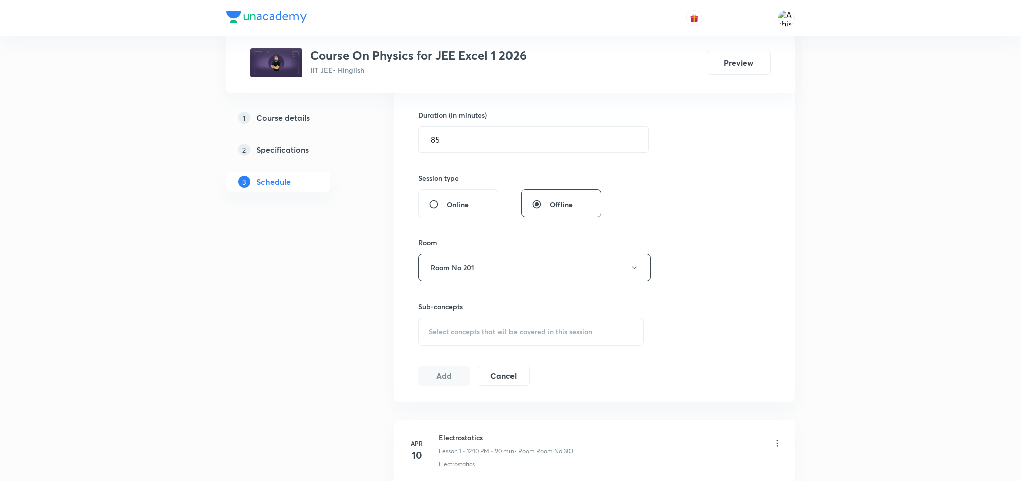
click at [527, 334] on span "Select concepts that wil be covered in this session" at bounding box center [510, 332] width 163 height 8
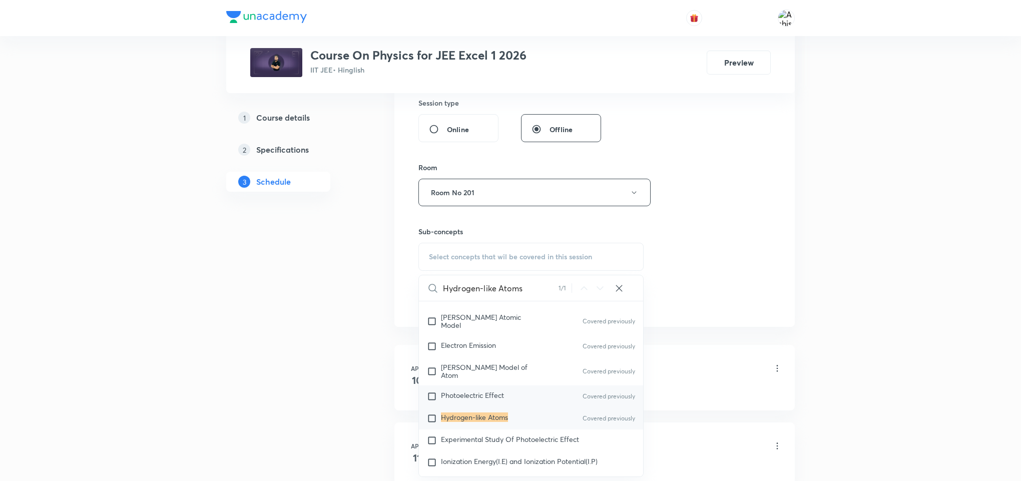
scroll to position [14335, 0]
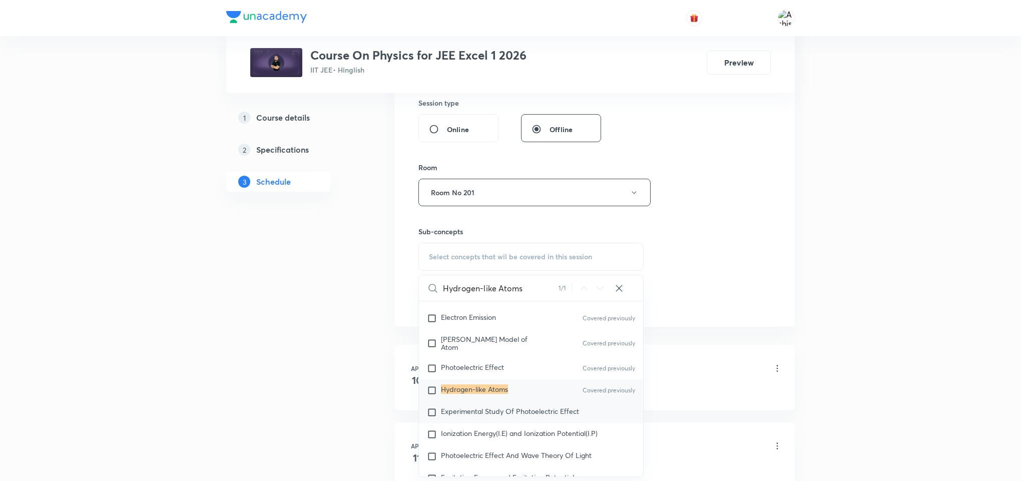
type input "Hydrogen-like Atoms"
click at [543, 416] on span "Experimental Study Of Photoelectric Effect" at bounding box center [510, 411] width 138 height 10
checkbox input "true"
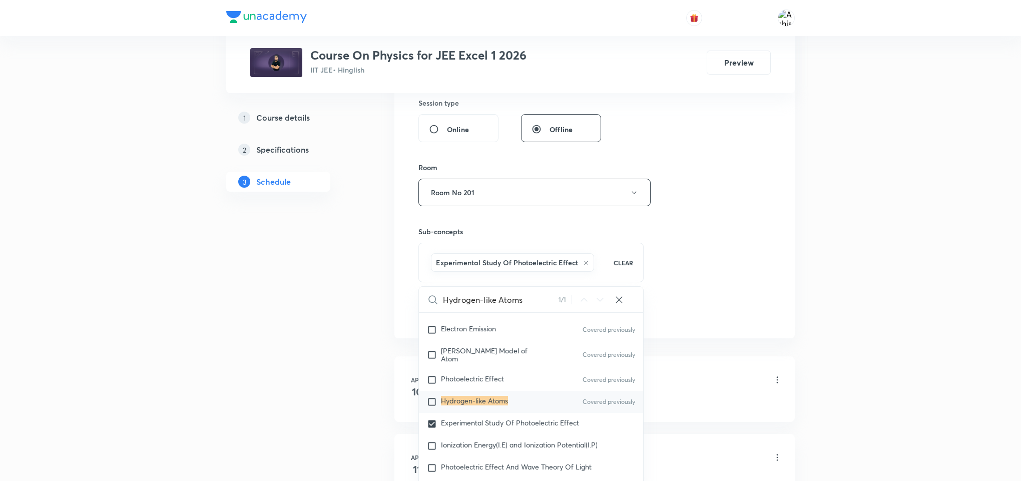
click at [685, 275] on div "Session 96 Live class Session title 14/99 Atomic Physics ​ Schedule for [DATE] …" at bounding box center [594, 81] width 352 height 481
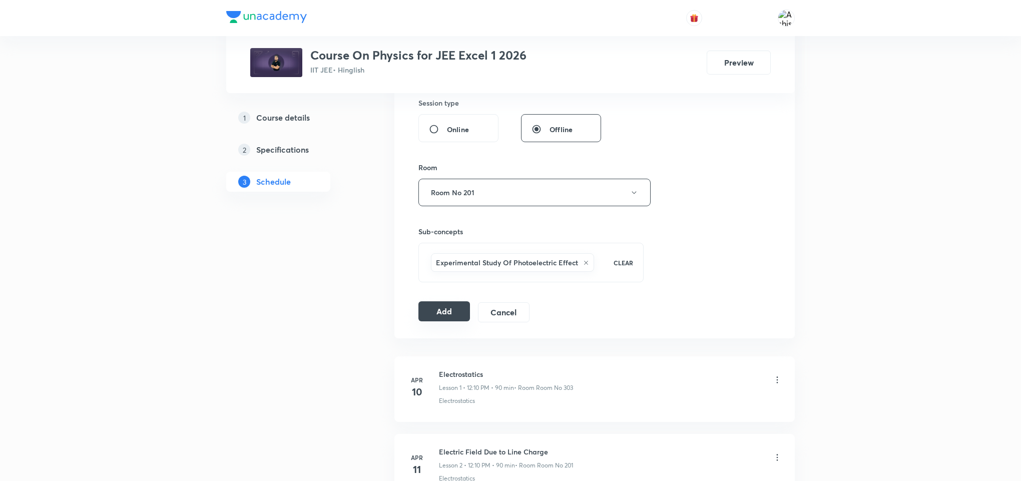
click at [436, 318] on button "Add" at bounding box center [444, 311] width 52 height 20
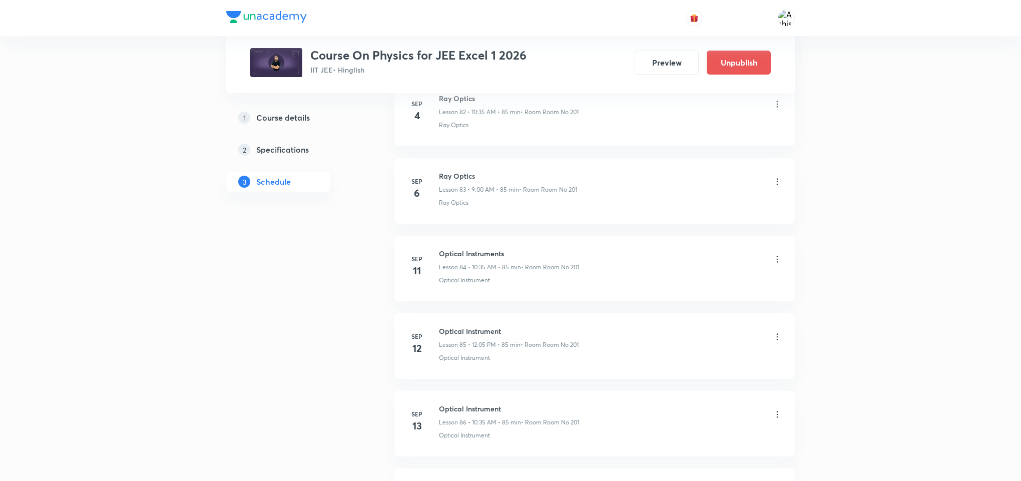
scroll to position [7354, 0]
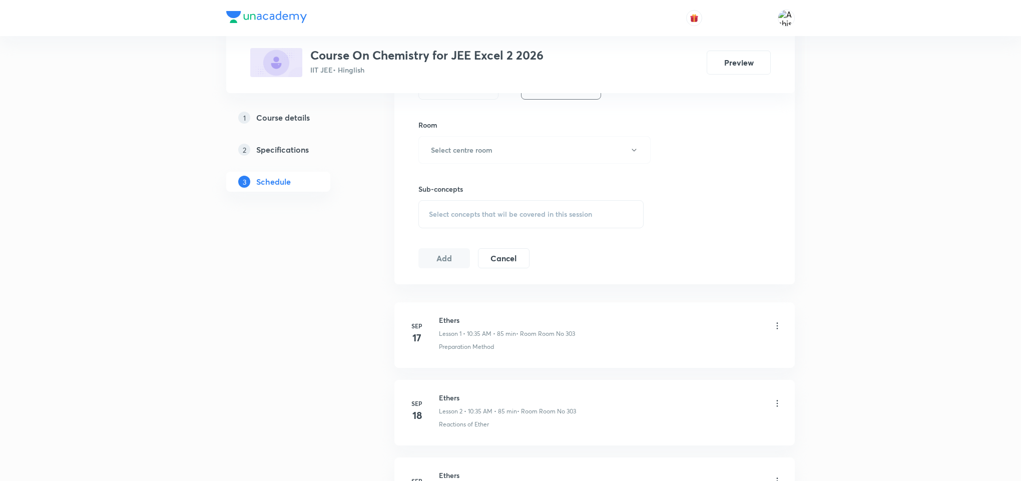
scroll to position [1025, 0]
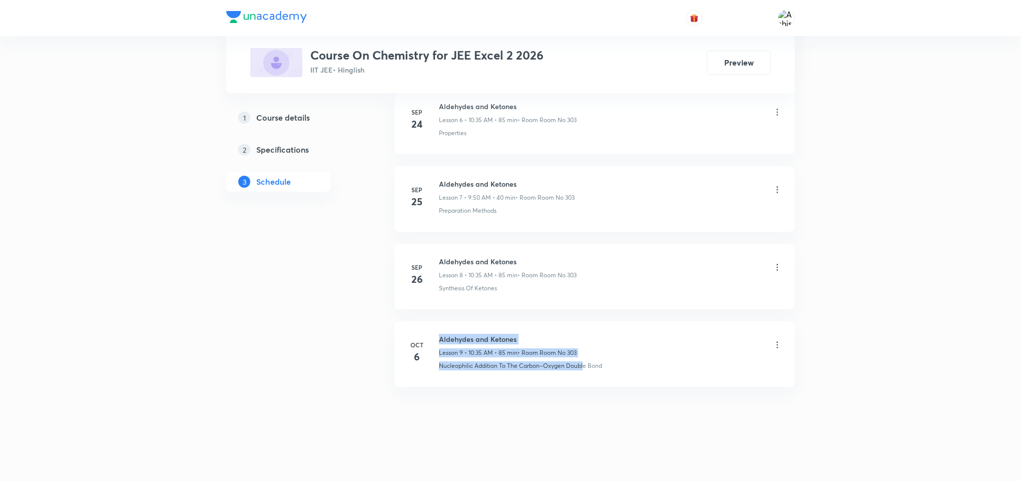
drag, startPoint x: 437, startPoint y: 364, endPoint x: 584, endPoint y: 366, distance: 147.6
click at [584, 366] on div "Oct 6 Aldehydes and Ketones Lesson 9 • 10:35 AM • 85 min • Room Room No 303 Nuc…" at bounding box center [594, 352] width 375 height 37
drag, startPoint x: 581, startPoint y: 383, endPoint x: 621, endPoint y: 368, distance: 42.8
click at [583, 383] on li "Oct 6 Aldehydes and Ketones Lesson 9 • 10:35 AM • 85 min • Room Room No 303 Nuc…" at bounding box center [594, 354] width 400 height 66
click at [624, 365] on div "Nucleophilic Addition To The Carbon–Oxygen Double Bond" at bounding box center [610, 365] width 343 height 9
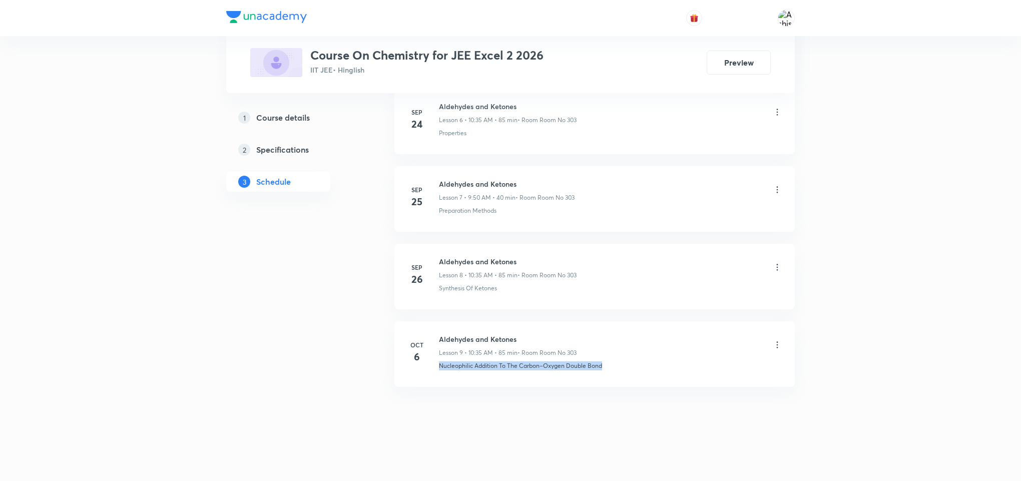
drag, startPoint x: 619, startPoint y: 365, endPoint x: 425, endPoint y: 417, distance: 200.5
copy p "Nucleophilic Addition To The Carbon–Oxygen Double Bond"
drag, startPoint x: 498, startPoint y: 343, endPoint x: 436, endPoint y: 336, distance: 62.9
click at [436, 336] on div "Oct 6 Aldehydes and Ketones Lesson 9 • 10:35 AM • 85 min • Room Room No 303 Nuc…" at bounding box center [594, 352] width 375 height 37
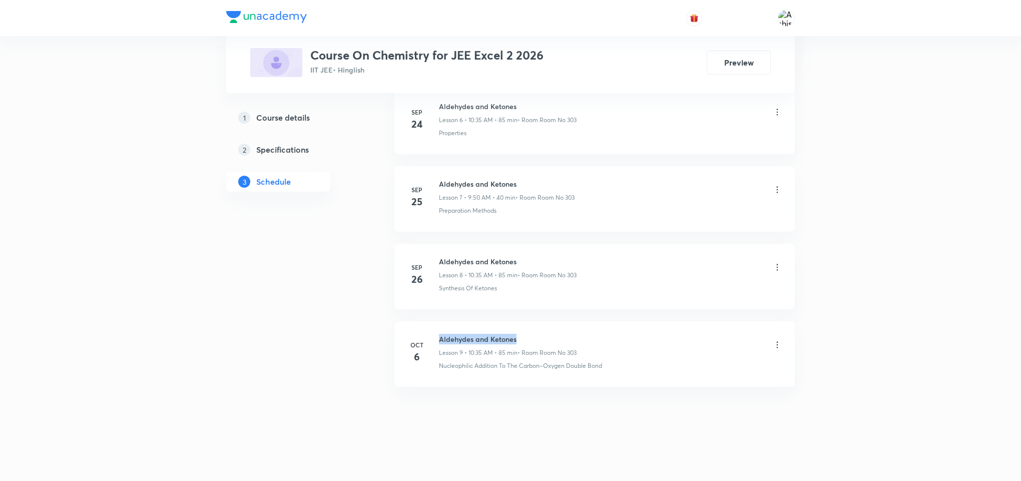
copy h6 "Aldehydes and Ketones"
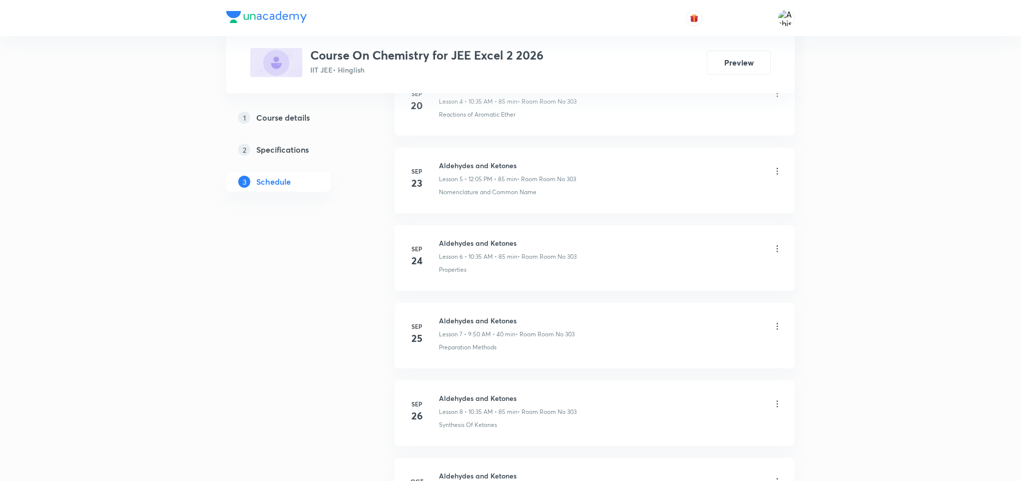
scroll to position [0, 0]
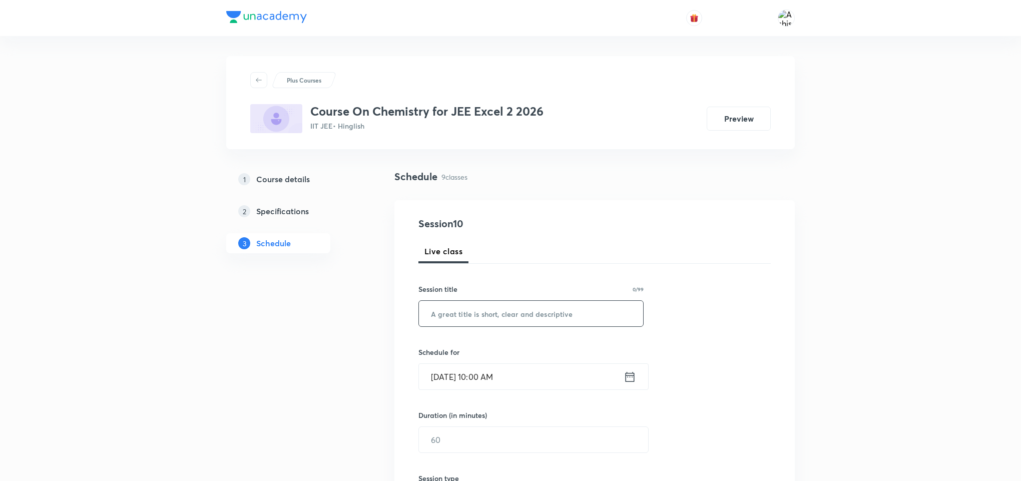
click at [494, 315] on input "text" at bounding box center [531, 314] width 224 height 26
paste input "Aldehydes and Ketones"
type input "Aldehydes and Ketones"
click at [446, 375] on input "[DATE] 10:00 AM" at bounding box center [521, 377] width 205 height 26
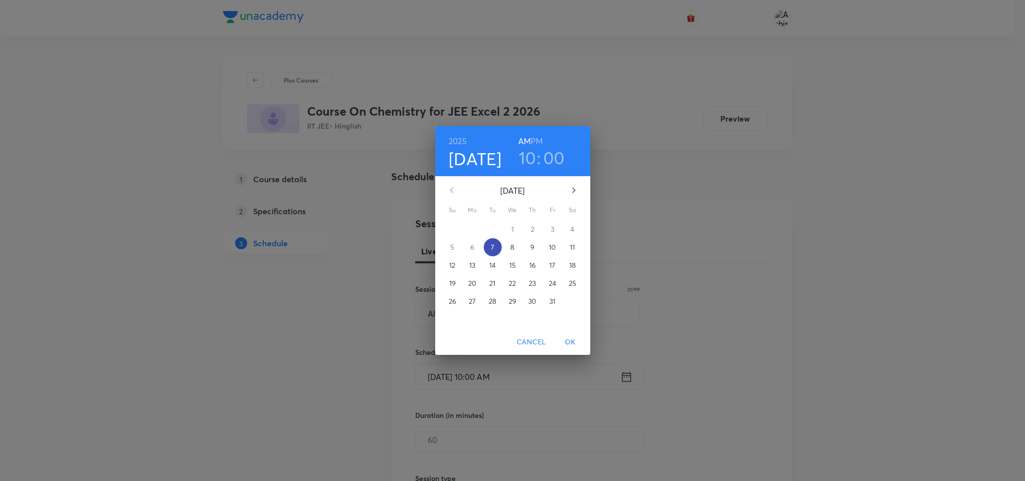
click at [491, 251] on p "7" at bounding box center [493, 247] width 4 height 10
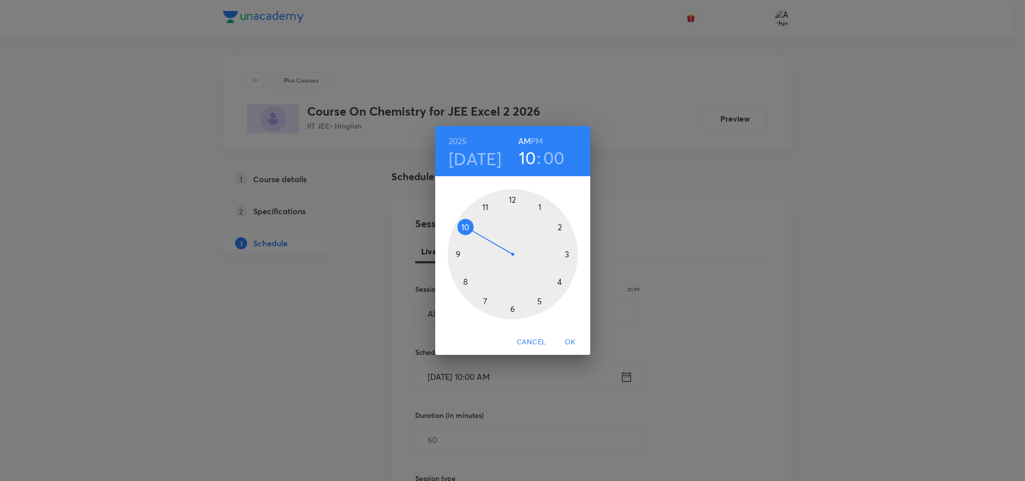
click at [464, 227] on div at bounding box center [513, 254] width 130 height 130
click at [485, 299] on div at bounding box center [513, 254] width 130 height 130
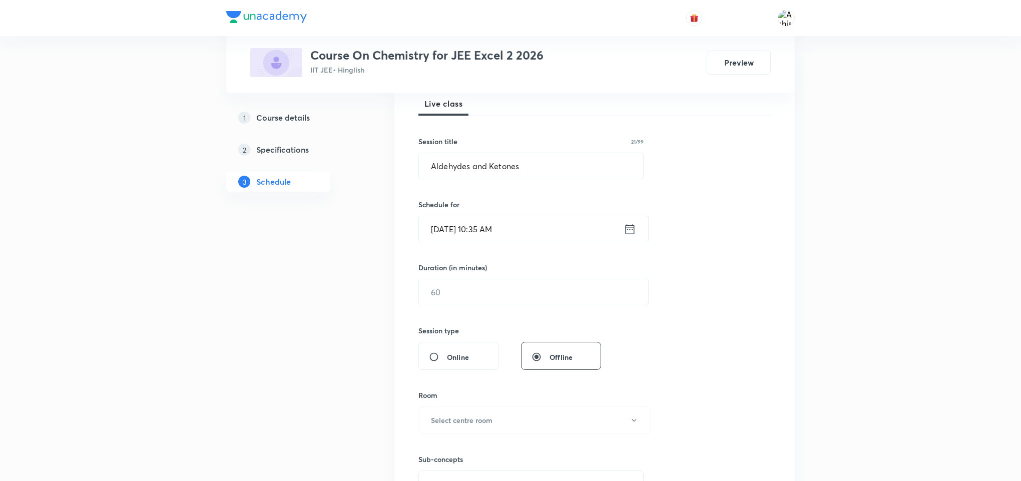
scroll to position [150, 0]
click at [468, 294] on input "text" at bounding box center [533, 290] width 229 height 26
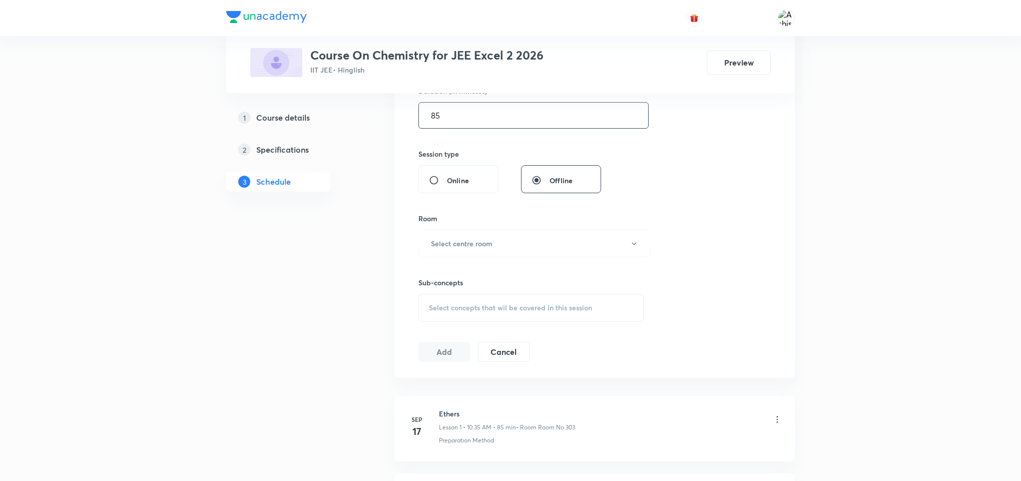
scroll to position [375, 0]
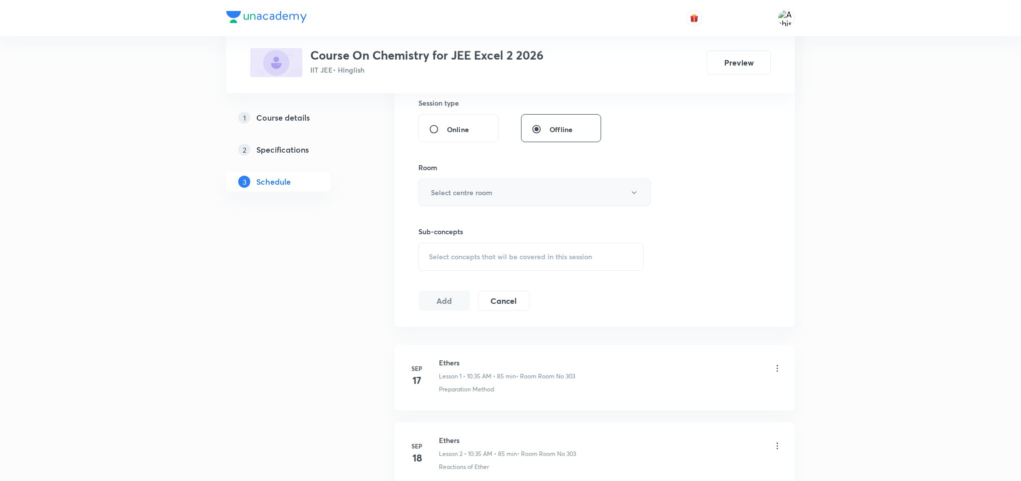
type input "85"
click at [470, 191] on h6 "Select centre room" at bounding box center [462, 192] width 62 height 11
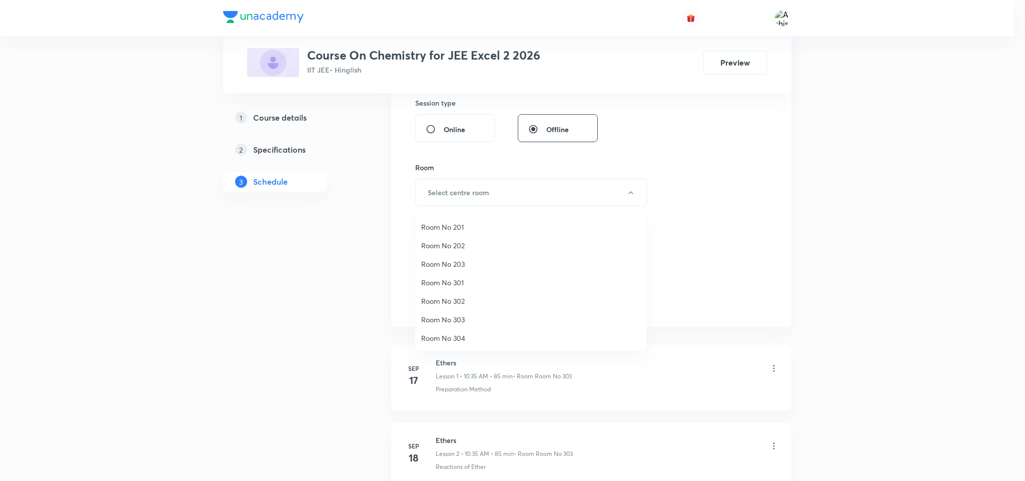
drag, startPoint x: 460, startPoint y: 318, endPoint x: 500, endPoint y: 293, distance: 47.6
click at [461, 319] on span "Room No 303" at bounding box center [530, 319] width 219 height 11
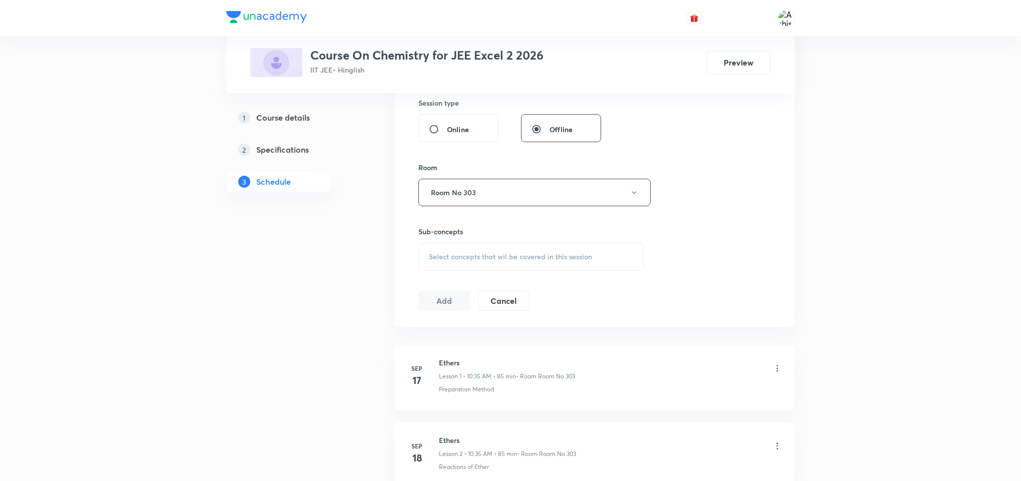
scroll to position [450, 0]
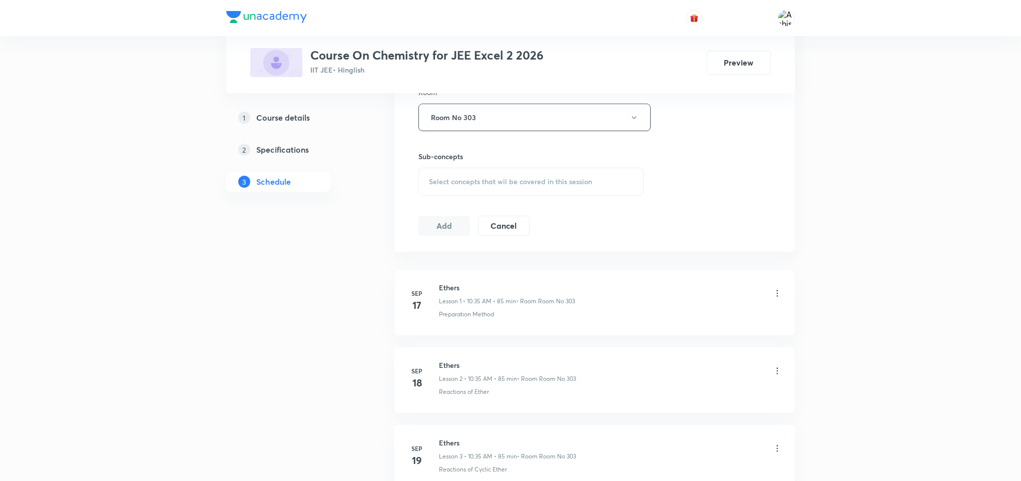
click at [477, 181] on span "Select concepts that wil be covered in this session" at bounding box center [510, 182] width 163 height 8
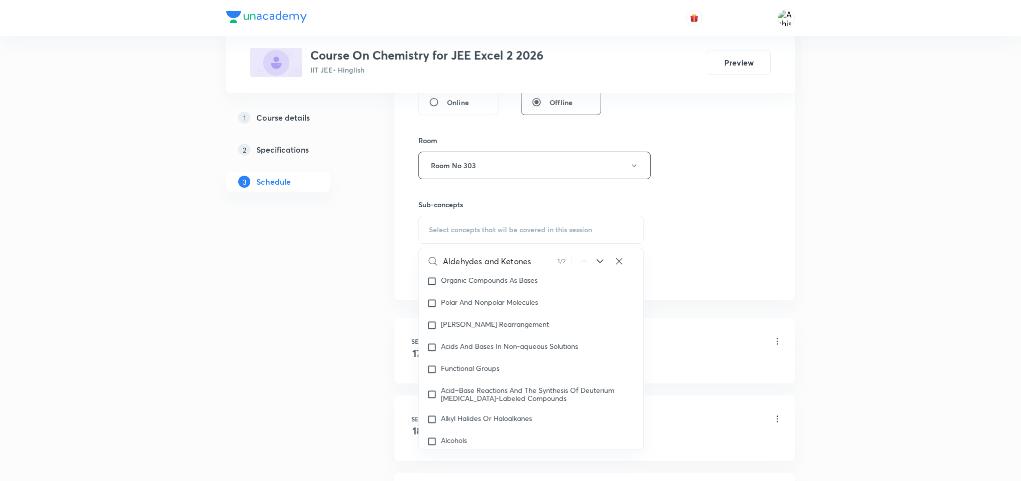
scroll to position [17666, 0]
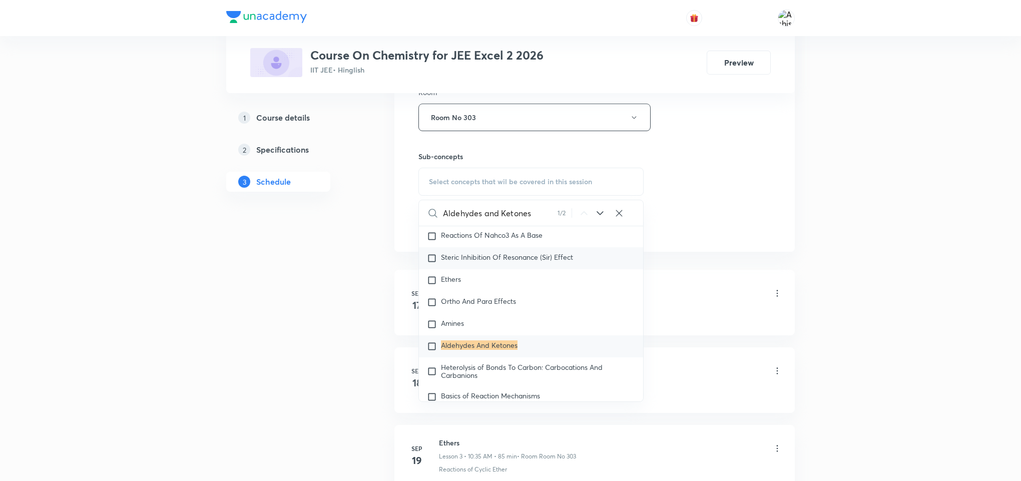
type input "Aldehydes and Ketones"
click at [601, 212] on icon at bounding box center [600, 213] width 12 height 12
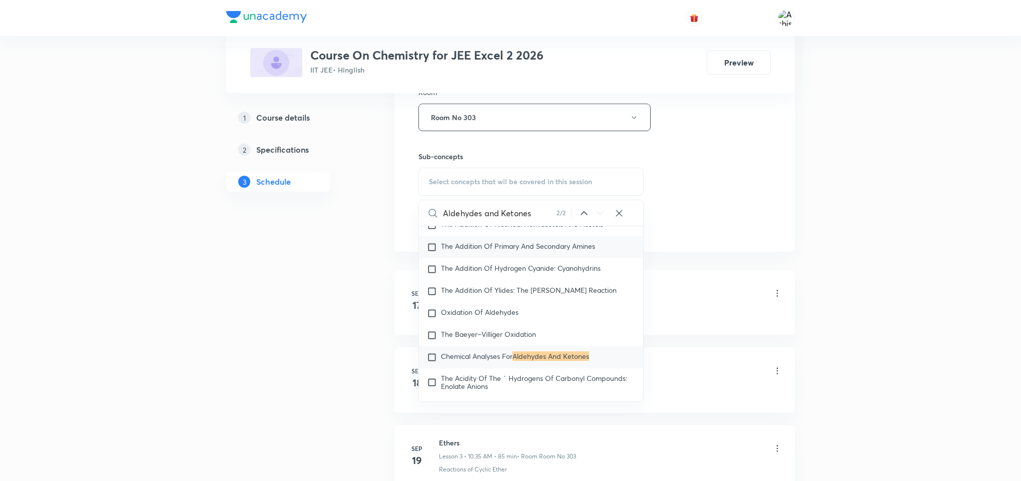
scroll to position [22348, 0]
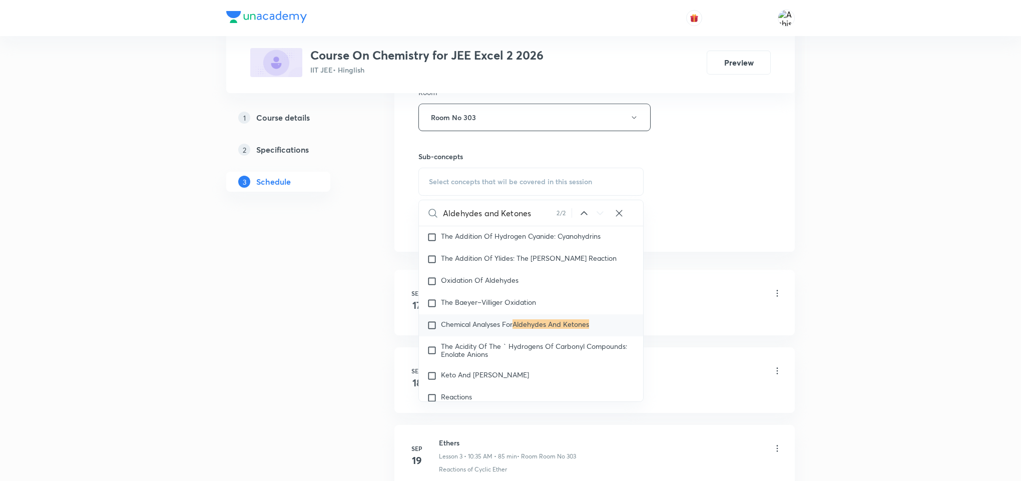
click at [581, 221] on div "Aldehydes and Ketones 2 / 2 ​" at bounding box center [531, 213] width 224 height 26
click at [582, 213] on icon at bounding box center [584, 213] width 12 height 12
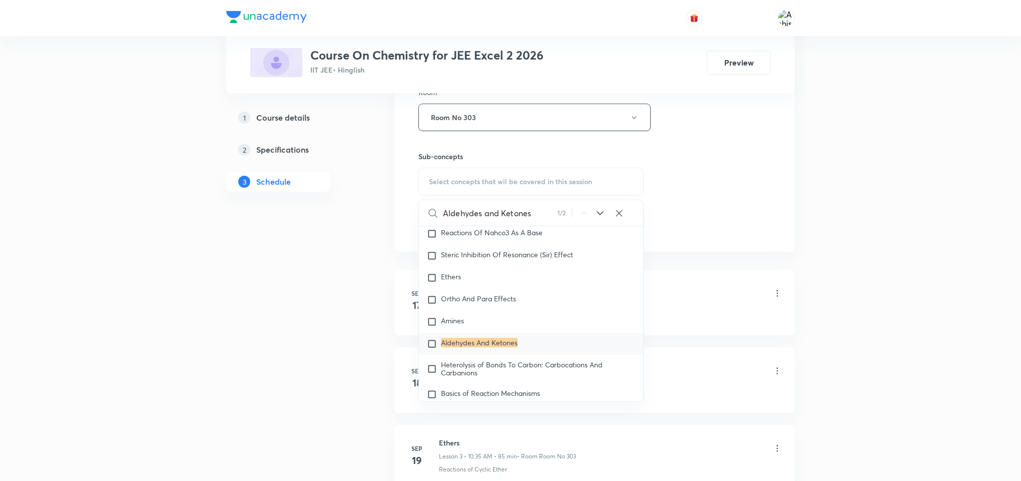
scroll to position [17666, 0]
click at [486, 350] on mark "Aldehydes And Ketones" at bounding box center [479, 345] width 77 height 10
checkbox input "true"
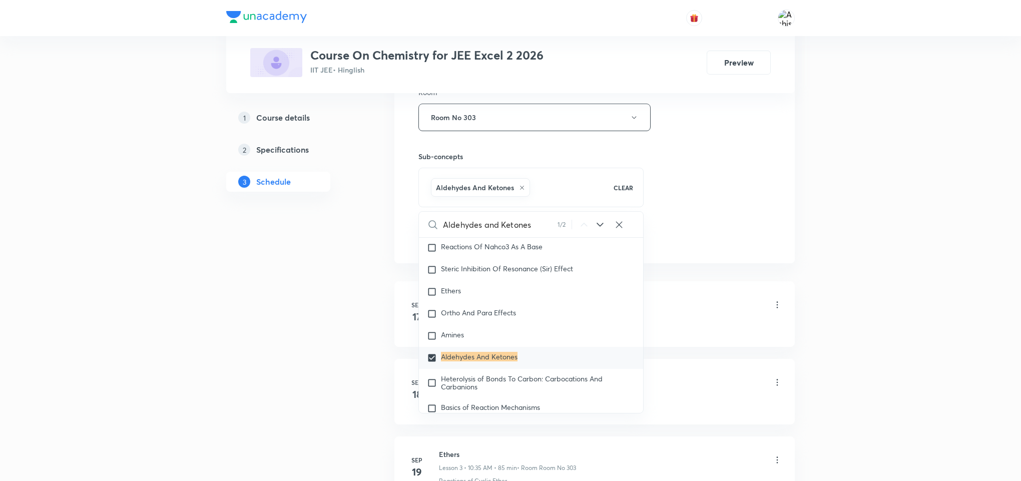
drag, startPoint x: 700, startPoint y: 206, endPoint x: 621, endPoint y: 235, distance: 83.7
click at [700, 205] on div "Session 10 Live class Session title 21/99 Aldehydes and Ketones ​ Schedule for …" at bounding box center [594, 6] width 352 height 481
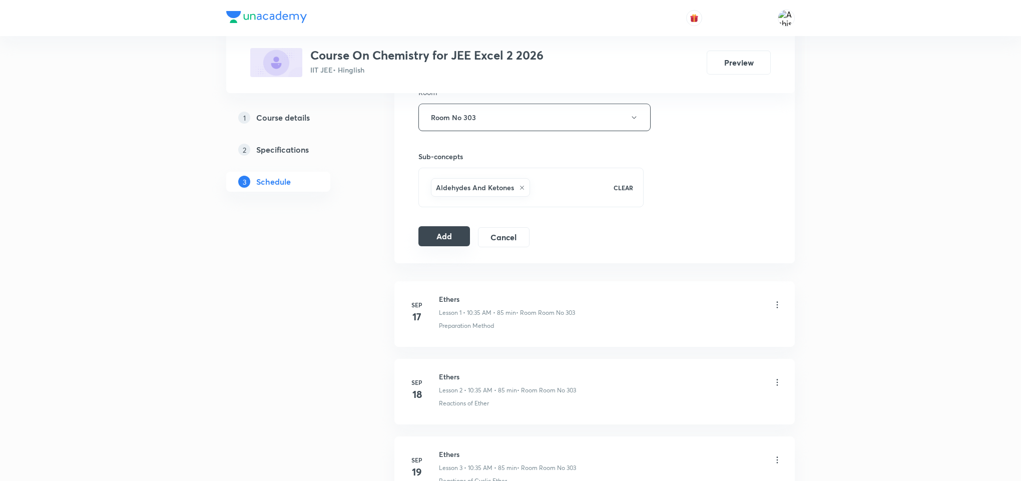
click at [441, 233] on button "Add" at bounding box center [444, 236] width 52 height 20
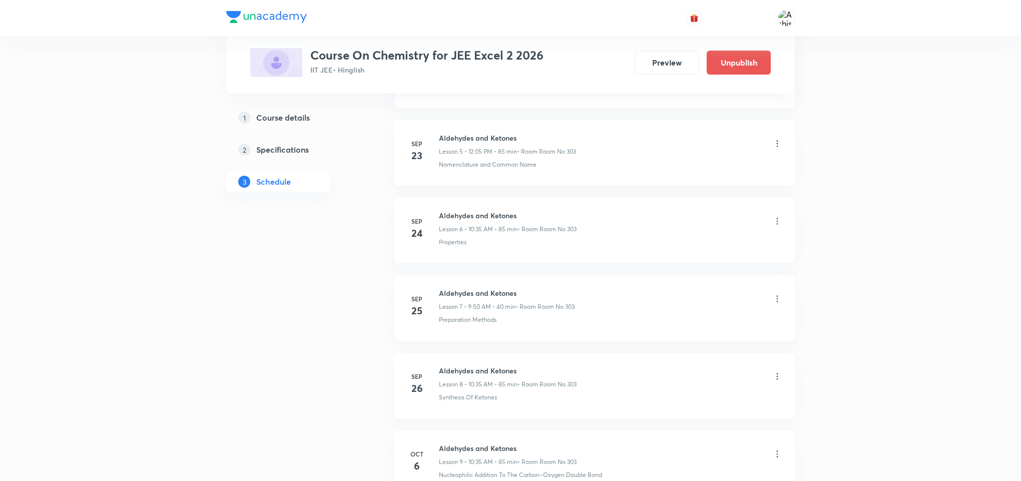
scroll to position [641, 0]
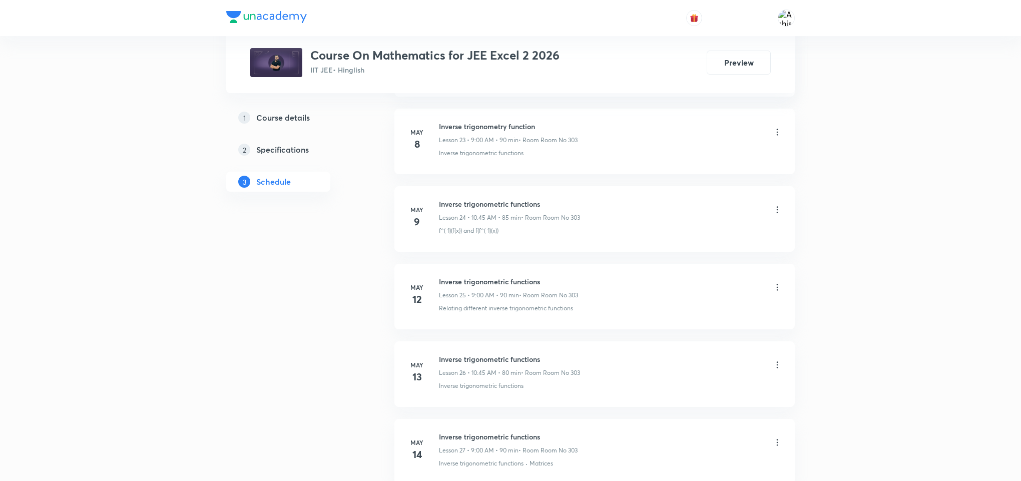
scroll to position [9627, 0]
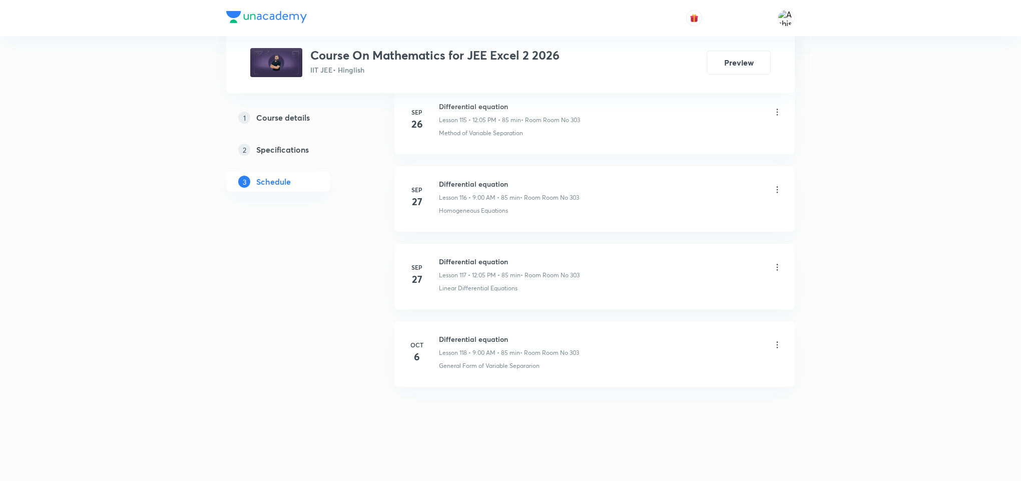
drag, startPoint x: 508, startPoint y: 416, endPoint x: 514, endPoint y: 399, distance: 17.6
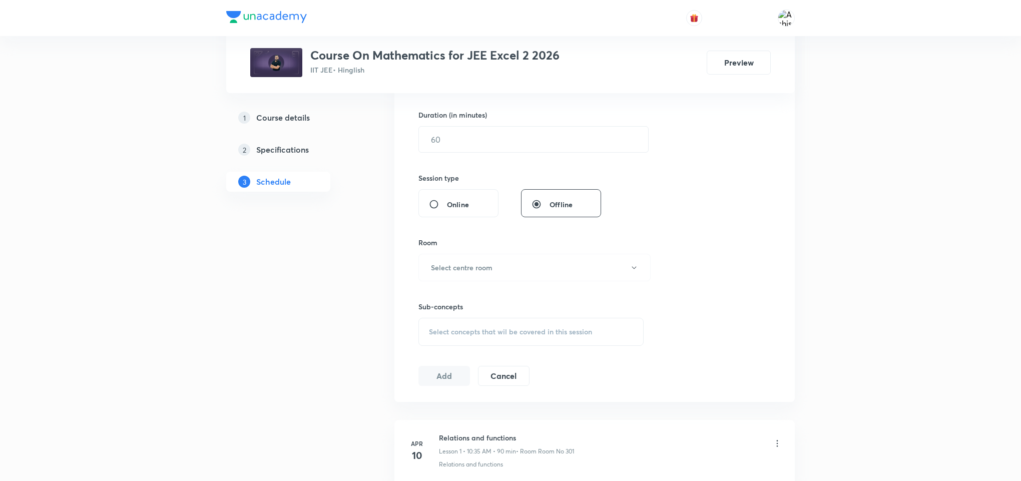
scroll to position [375, 0]
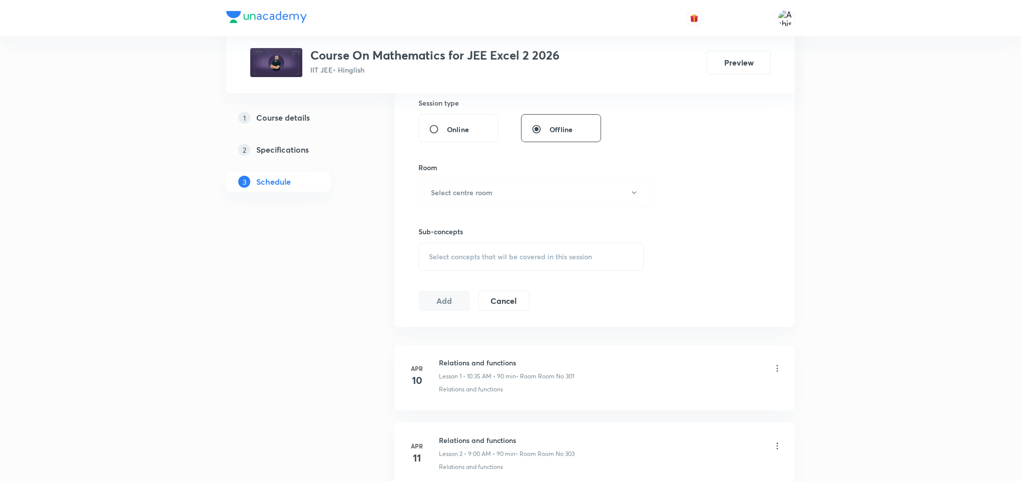
click at [461, 256] on span "Select concepts that wil be covered in this session" at bounding box center [510, 257] width 163 height 8
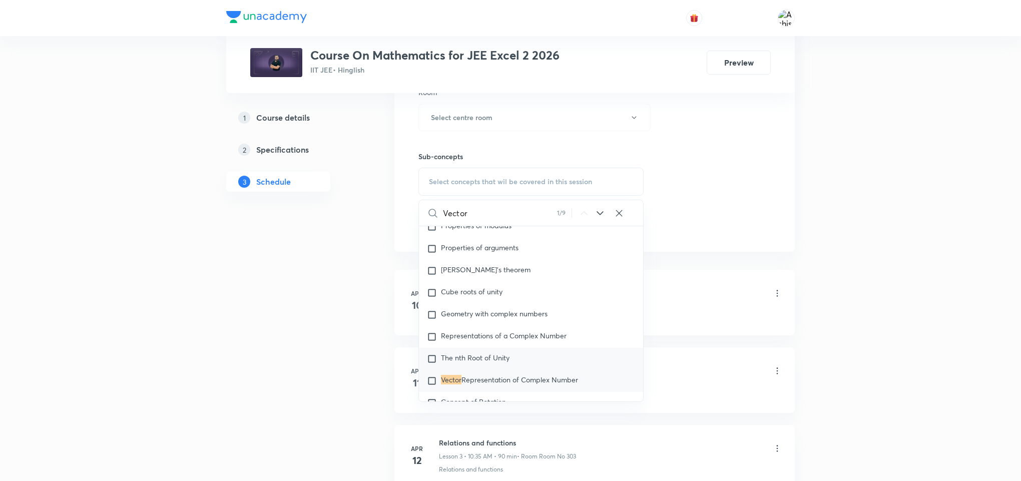
scroll to position [675, 0]
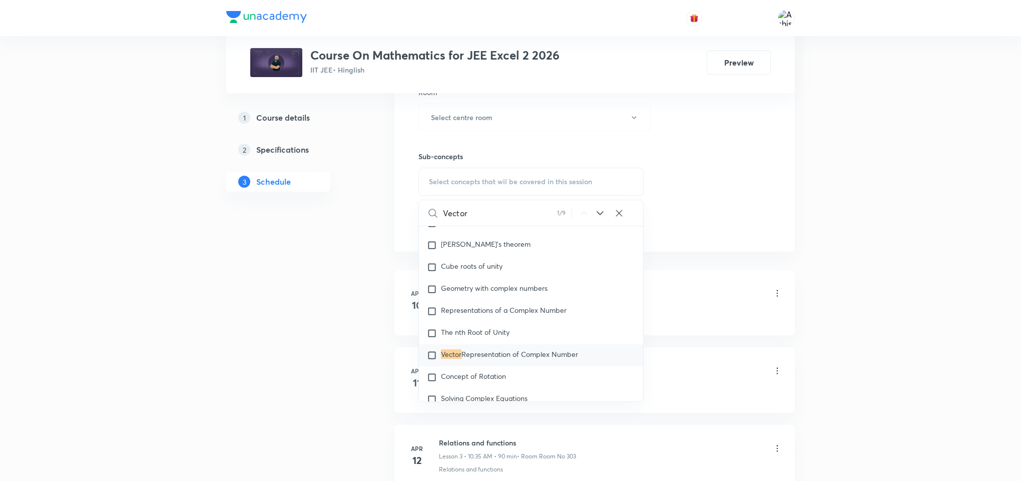
type input "Vector"
click at [599, 212] on icon at bounding box center [600, 213] width 12 height 12
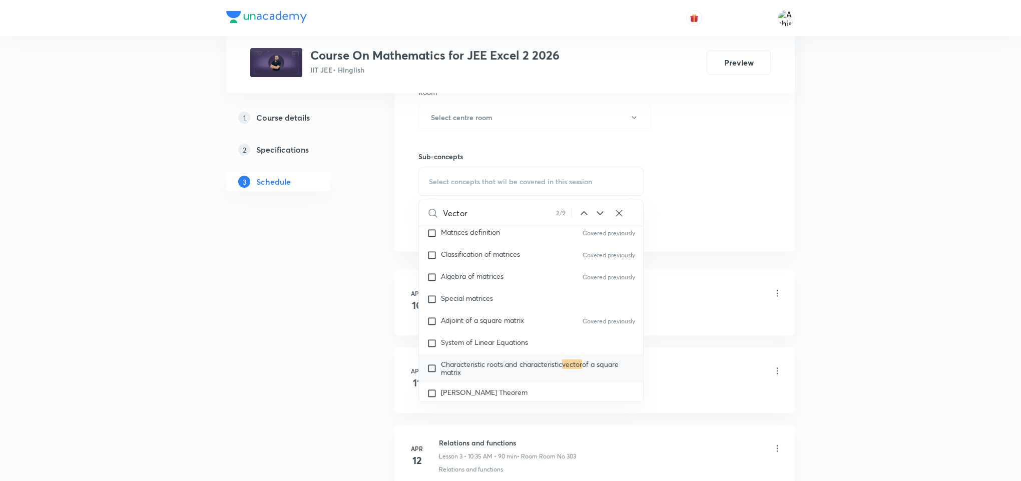
scroll to position [962, 0]
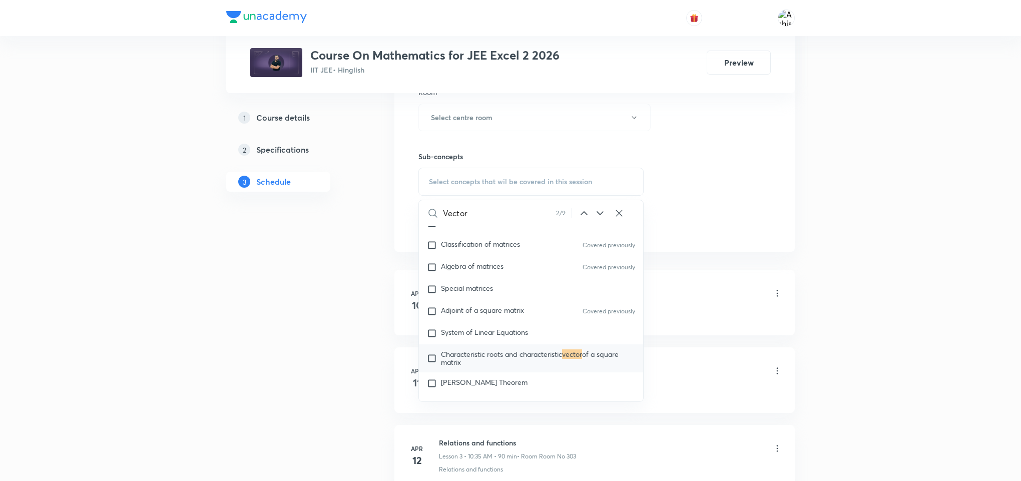
click at [600, 212] on icon at bounding box center [600, 213] width 12 height 12
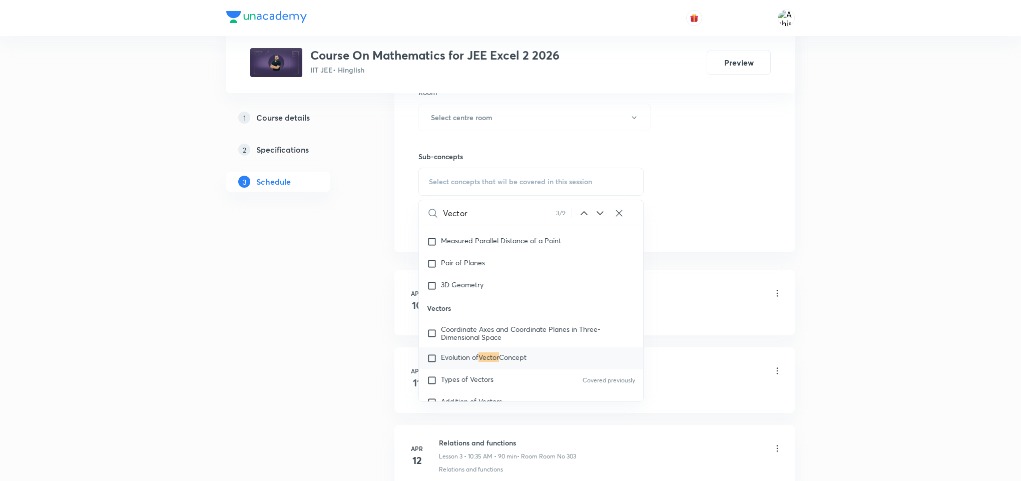
scroll to position [10742, 0]
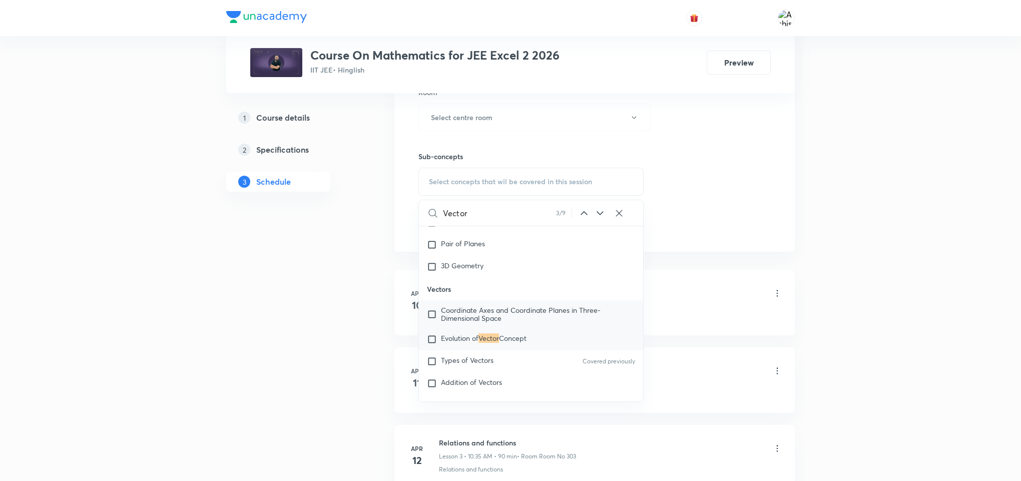
click at [434, 322] on input "checkbox" at bounding box center [434, 314] width 14 height 16
checkbox input "true"
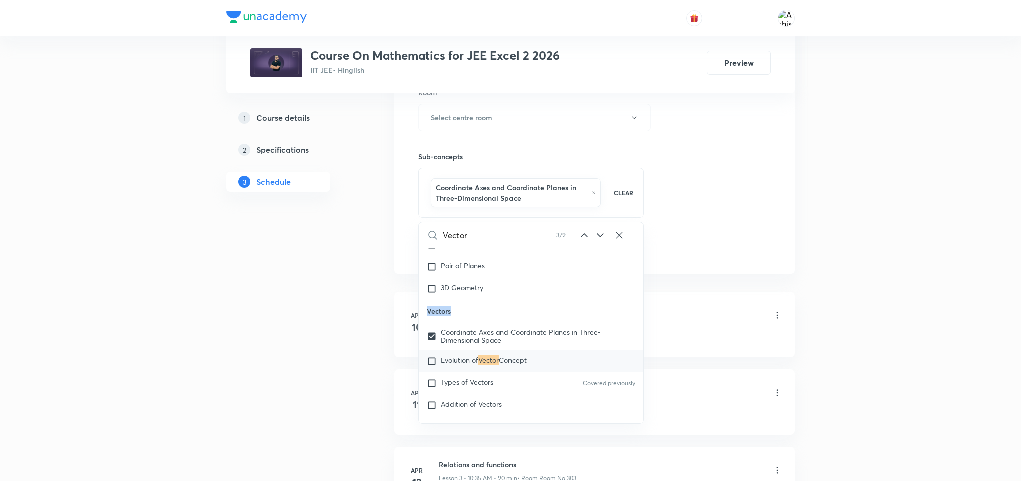
drag, startPoint x: 463, startPoint y: 329, endPoint x: 425, endPoint y: 332, distance: 38.1
click at [425, 322] on p "Vectors" at bounding box center [531, 311] width 224 height 23
copy p "Vectors"
click at [701, 240] on div "Session 119 Live class Session title 0/99 ​ Schedule for [DATE] 10:00 AM ​ Dura…" at bounding box center [594, 12] width 352 height 492
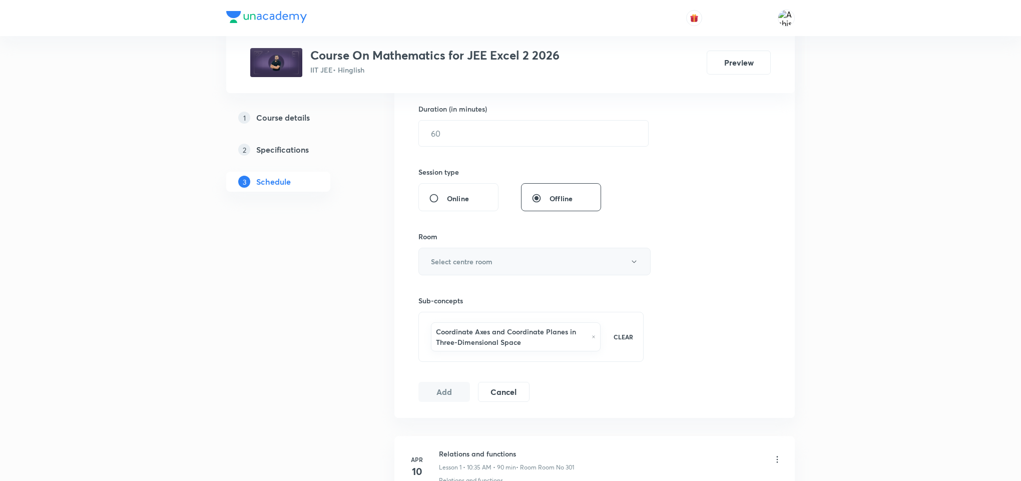
scroll to position [300, 0]
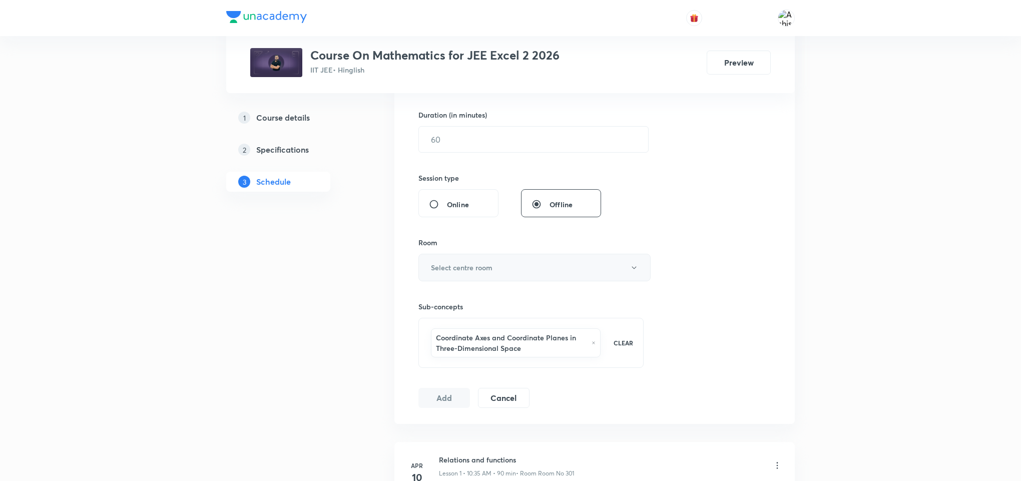
click at [518, 271] on button "Select centre room" at bounding box center [534, 268] width 232 height 28
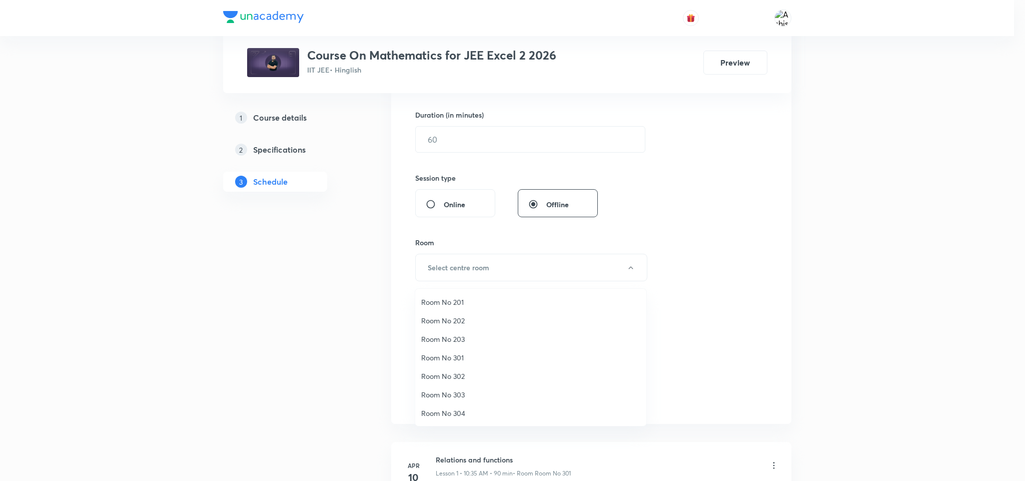
click at [474, 389] on span "Room No 303" at bounding box center [530, 394] width 219 height 11
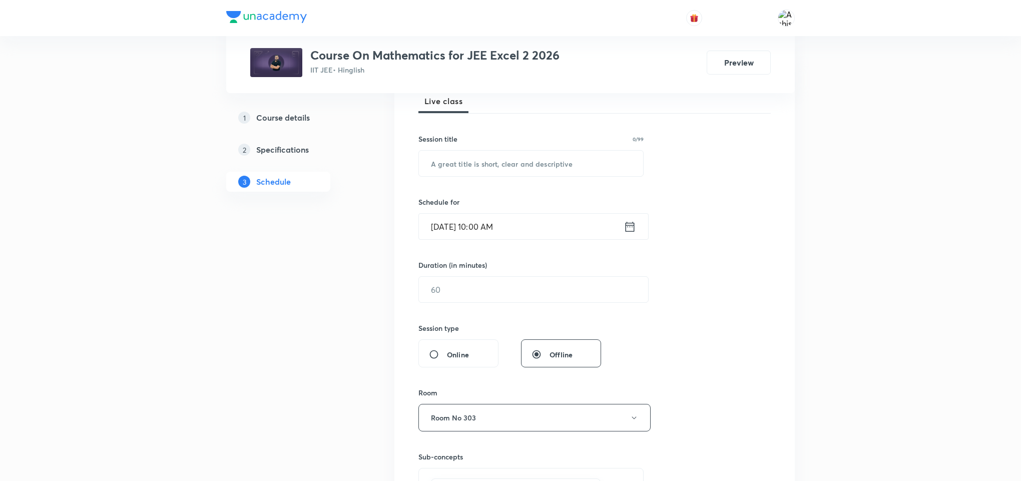
scroll to position [75, 0]
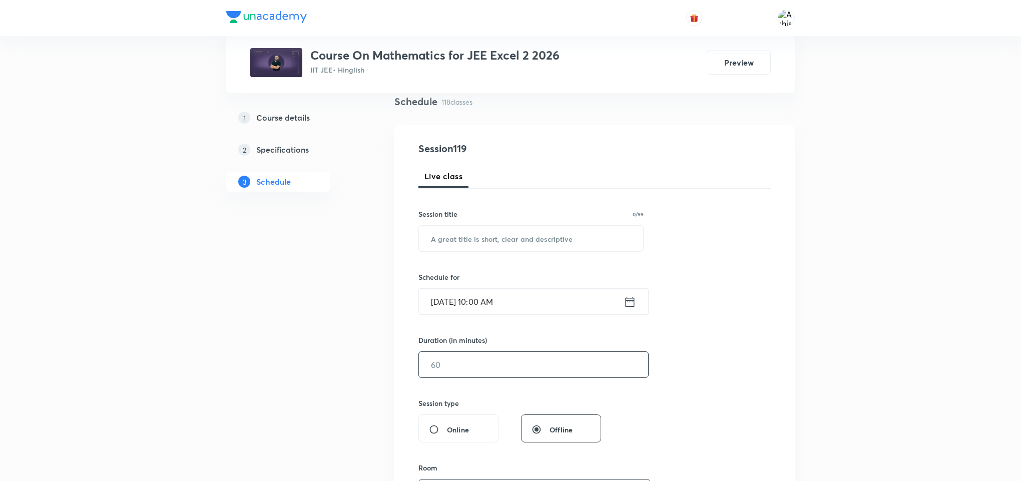
click at [478, 365] on input "text" at bounding box center [533, 365] width 229 height 26
type input "85"
click at [479, 302] on input "[DATE] 10:00 AM" at bounding box center [521, 302] width 205 height 26
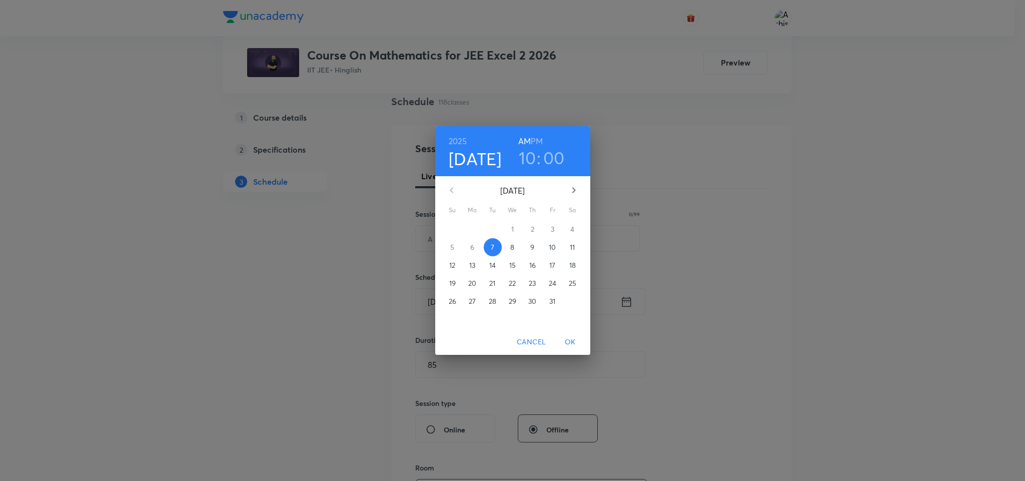
click at [542, 137] on h6 "PM" at bounding box center [537, 141] width 12 height 14
click at [532, 158] on h3 "10" at bounding box center [528, 157] width 18 height 21
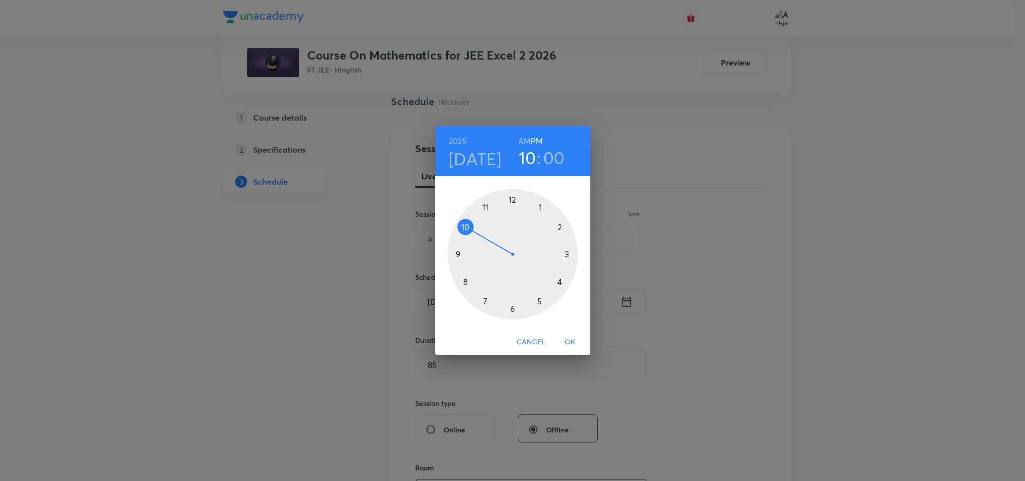
click at [512, 200] on div at bounding box center [513, 254] width 130 height 130
click at [541, 204] on div at bounding box center [513, 254] width 130 height 130
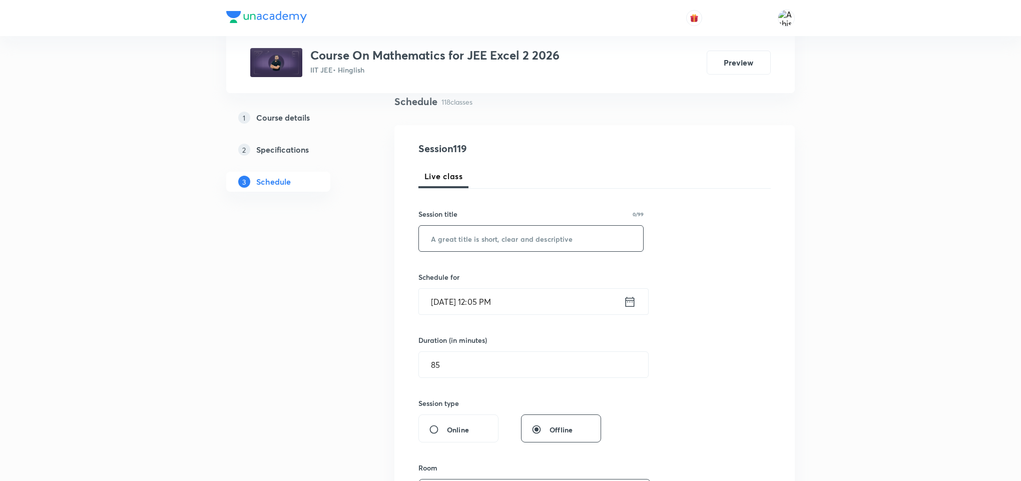
click at [505, 232] on input "text" at bounding box center [531, 239] width 224 height 26
paste input "Vectors"
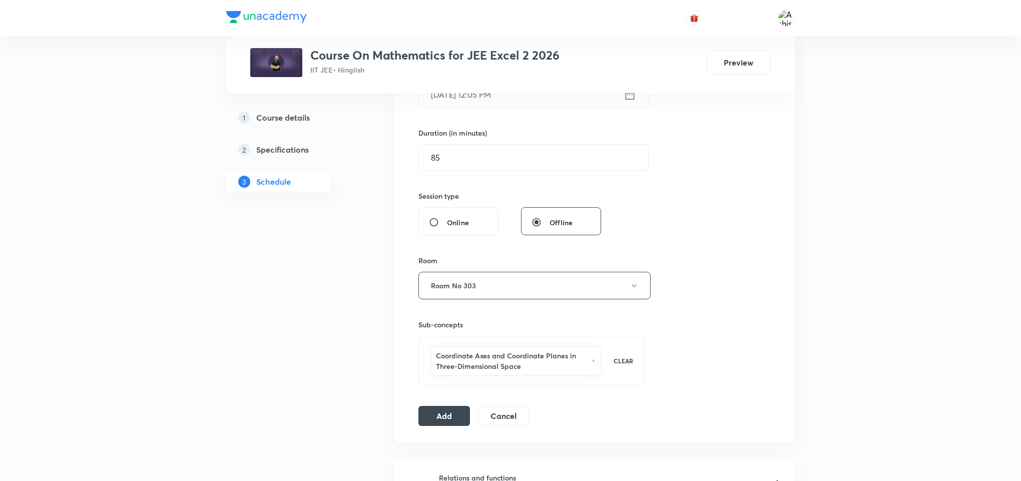
scroll to position [300, 0]
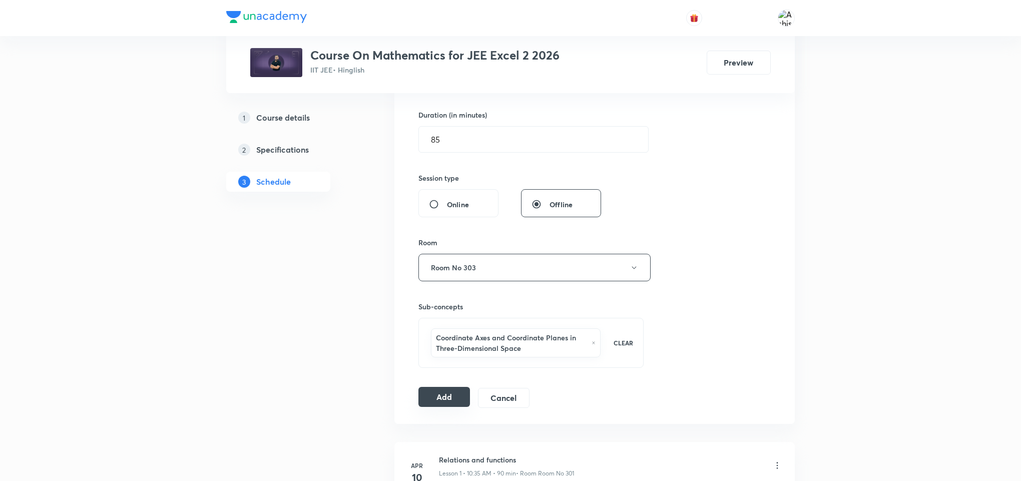
type input "Vectors"
click at [446, 401] on button "Add" at bounding box center [444, 397] width 52 height 20
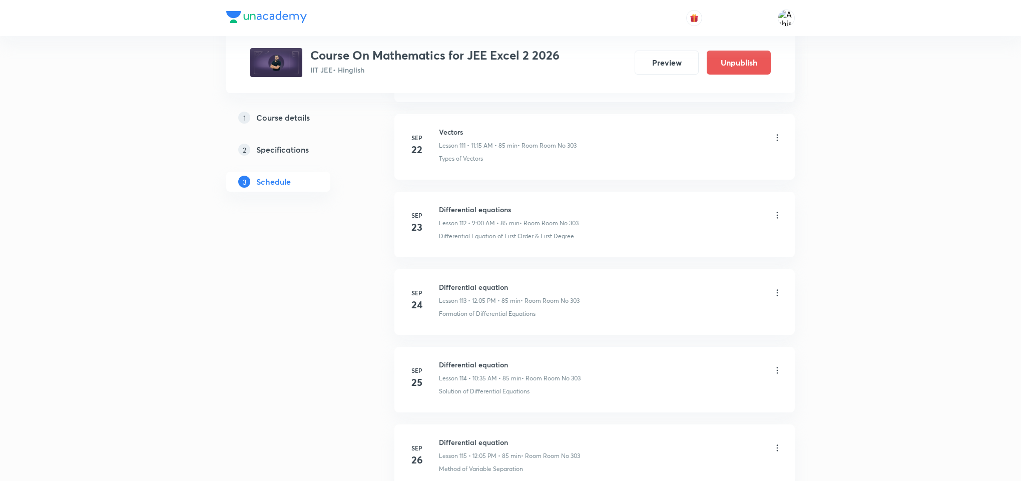
scroll to position [9244, 0]
